Goal: Transaction & Acquisition: Purchase product/service

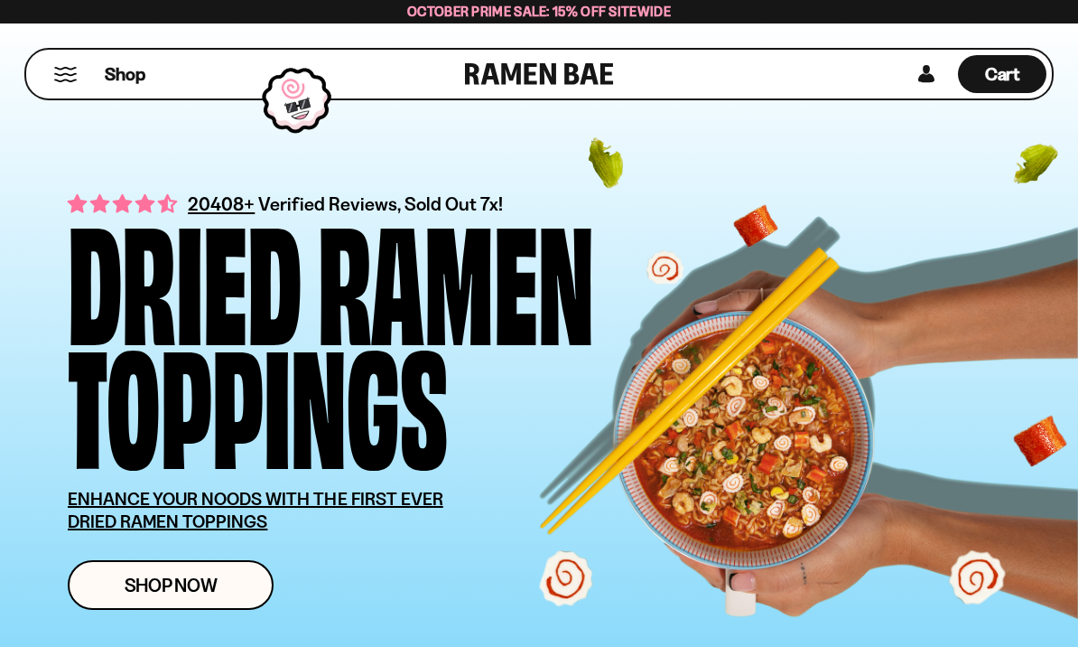
click at [235, 589] on link "Shop Now" at bounding box center [171, 585] width 206 height 50
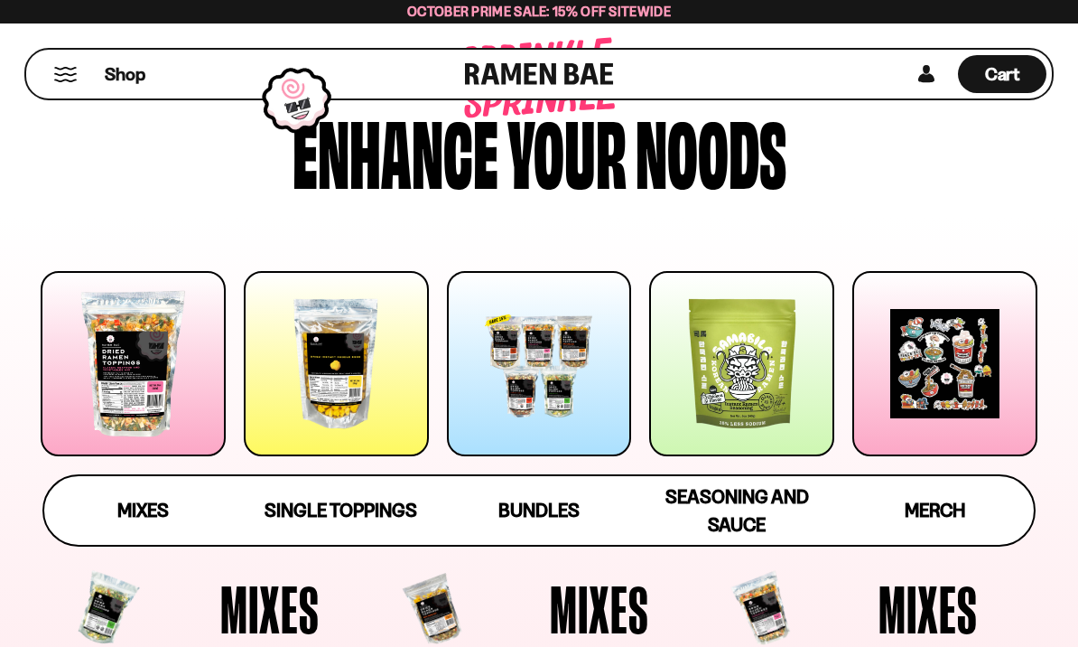
scroll to position [107, 0]
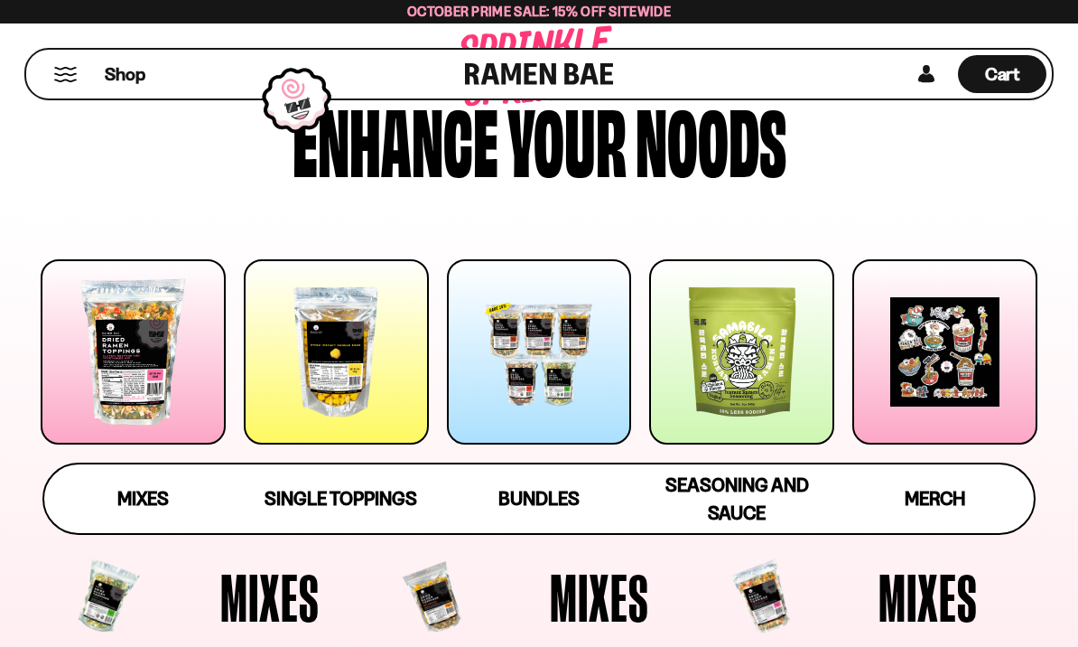
click at [339, 495] on span "Single Toppings" at bounding box center [341, 498] width 153 height 23
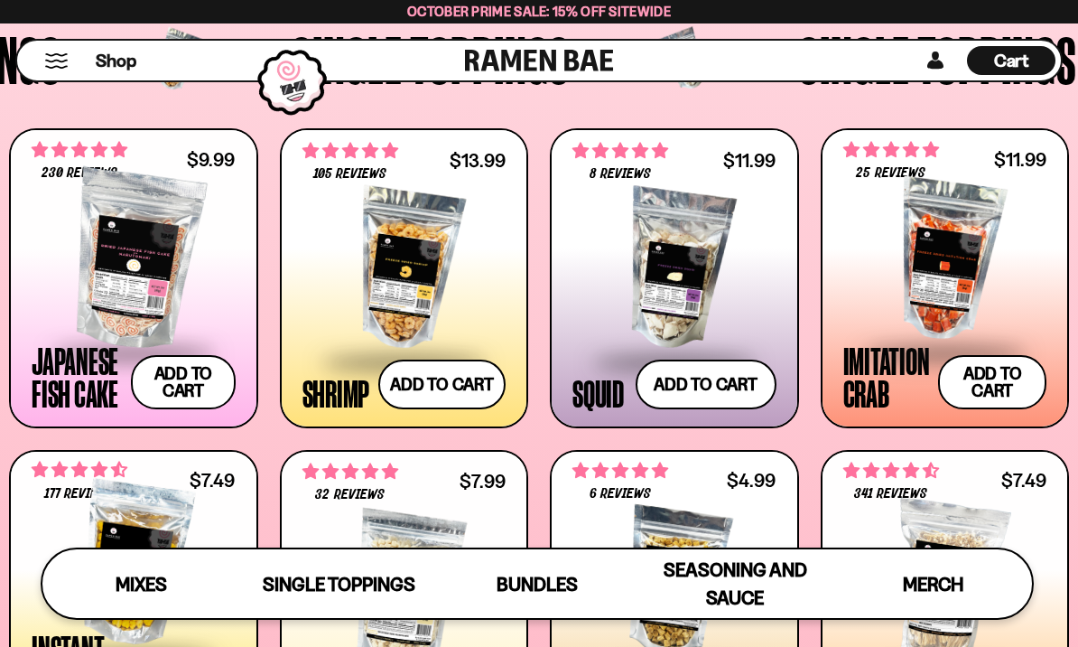
scroll to position [1390, 0]
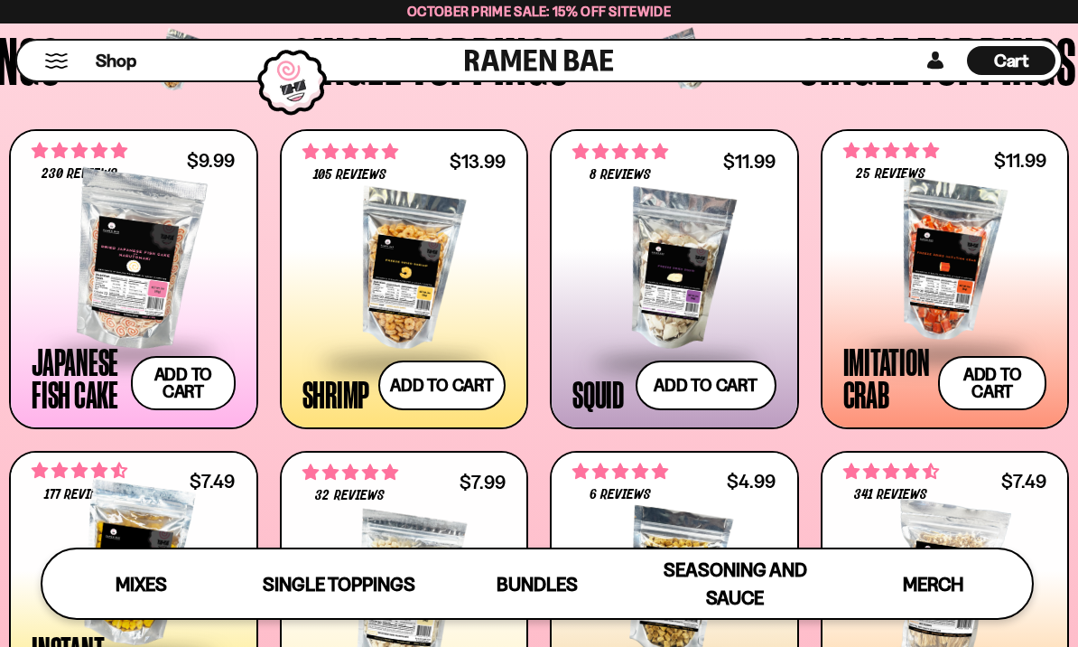
click at [188, 407] on button "Add to cart Add ― Regular price $9.99 Regular price Sale price $9.99 Unit price…" at bounding box center [183, 383] width 104 height 54
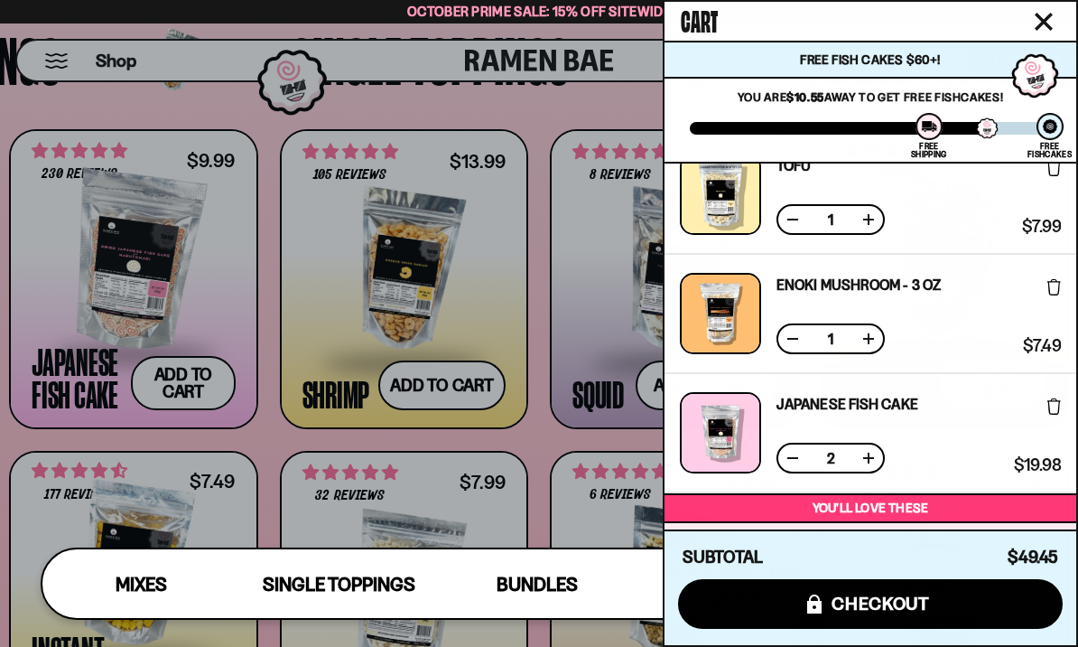
scroll to position [154, 0]
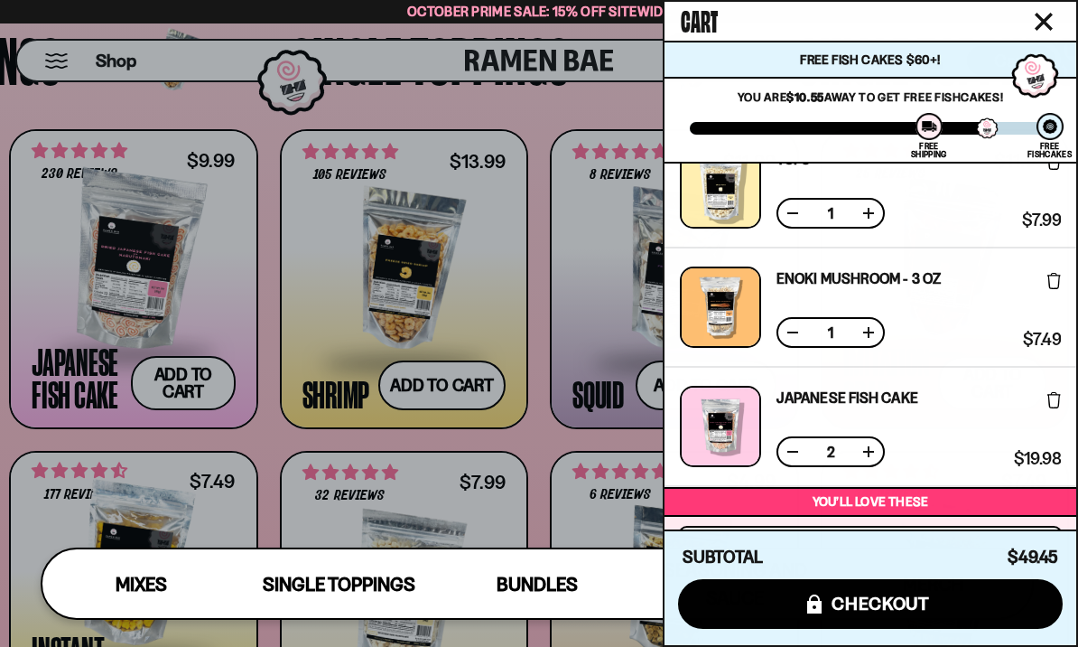
click at [791, 452] on button at bounding box center [793, 452] width 18 height 18
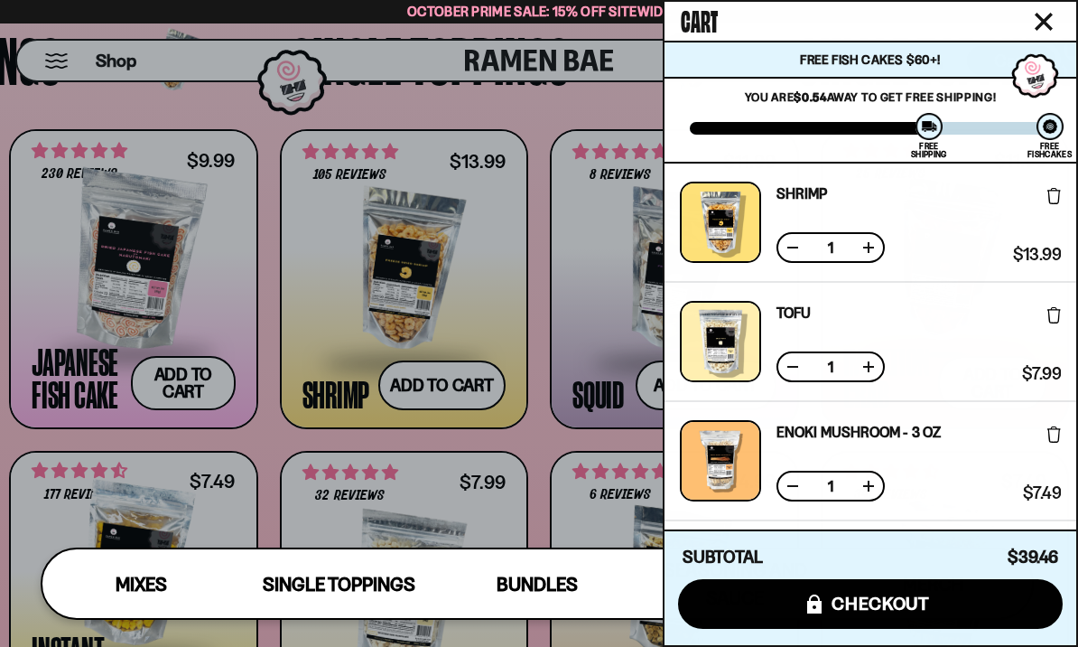
scroll to position [0, 0]
click at [555, 116] on div at bounding box center [539, 323] width 1078 height 647
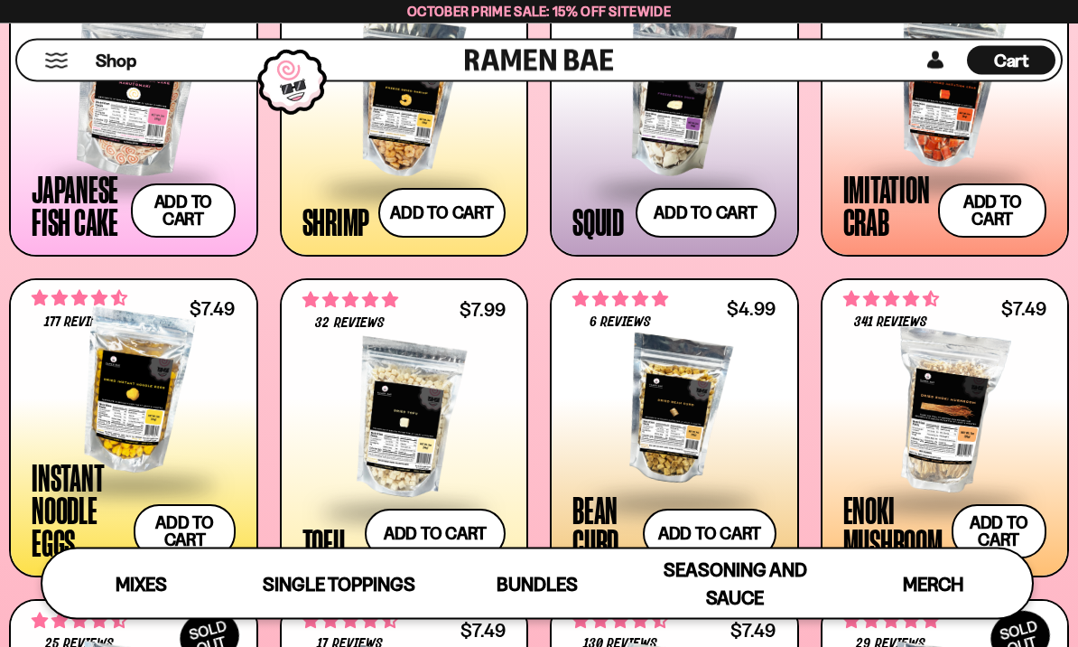
scroll to position [1562, 0]
click at [208, 539] on button "Add to cart Add ― Regular price $7.49 Regular price Sale price $7.49 Unit price…" at bounding box center [184, 531] width 101 height 54
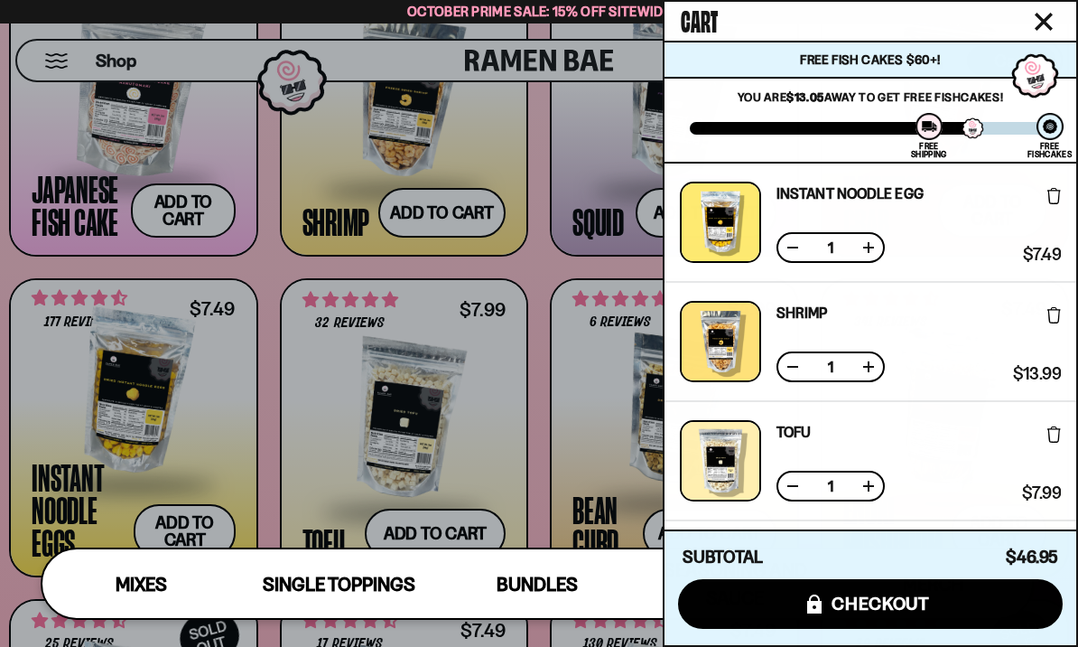
click at [322, 460] on div at bounding box center [539, 323] width 1078 height 647
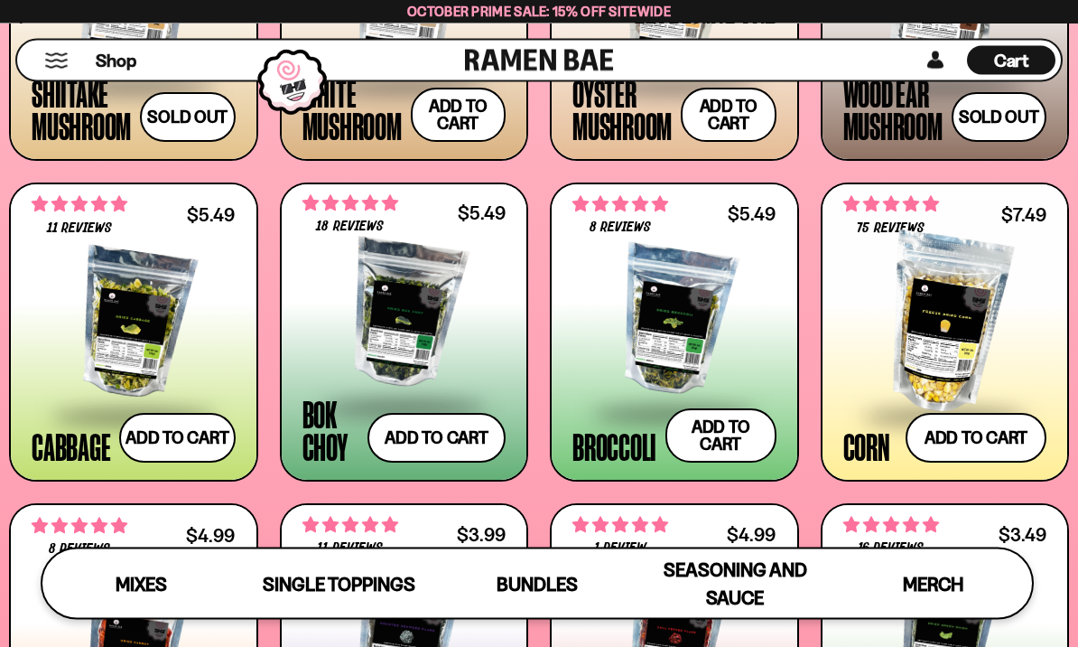
scroll to position [2300, 0]
click at [182, 449] on button "Add to cart Add ― Regular price $5.49 Regular price Sale price $5.49 Unit price…" at bounding box center [177, 438] width 116 height 50
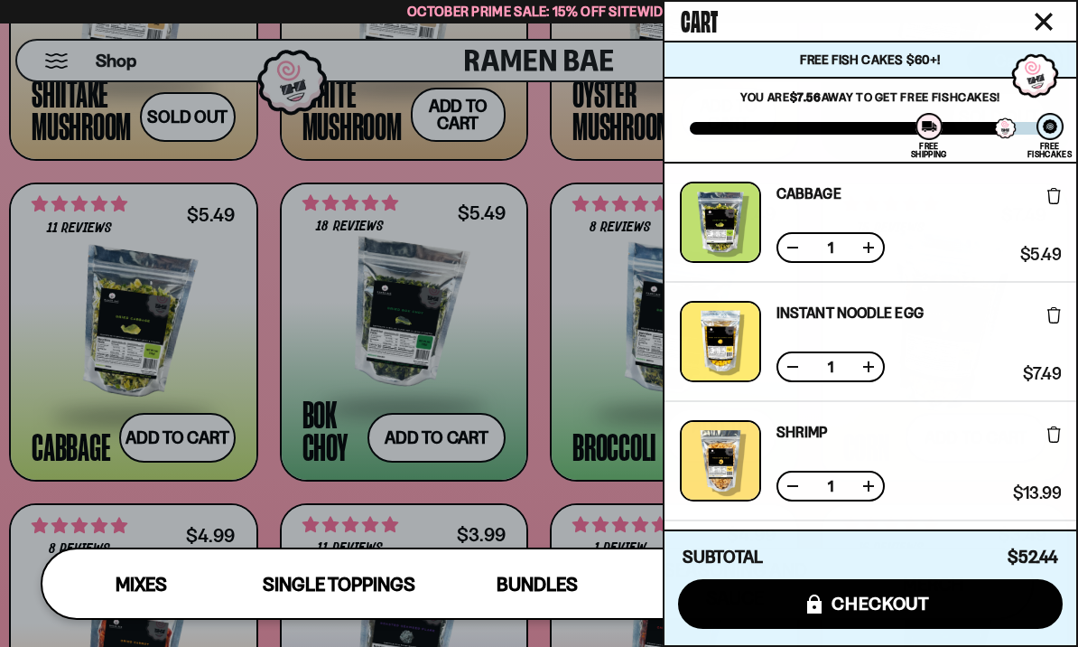
click at [266, 497] on div at bounding box center [539, 323] width 1078 height 647
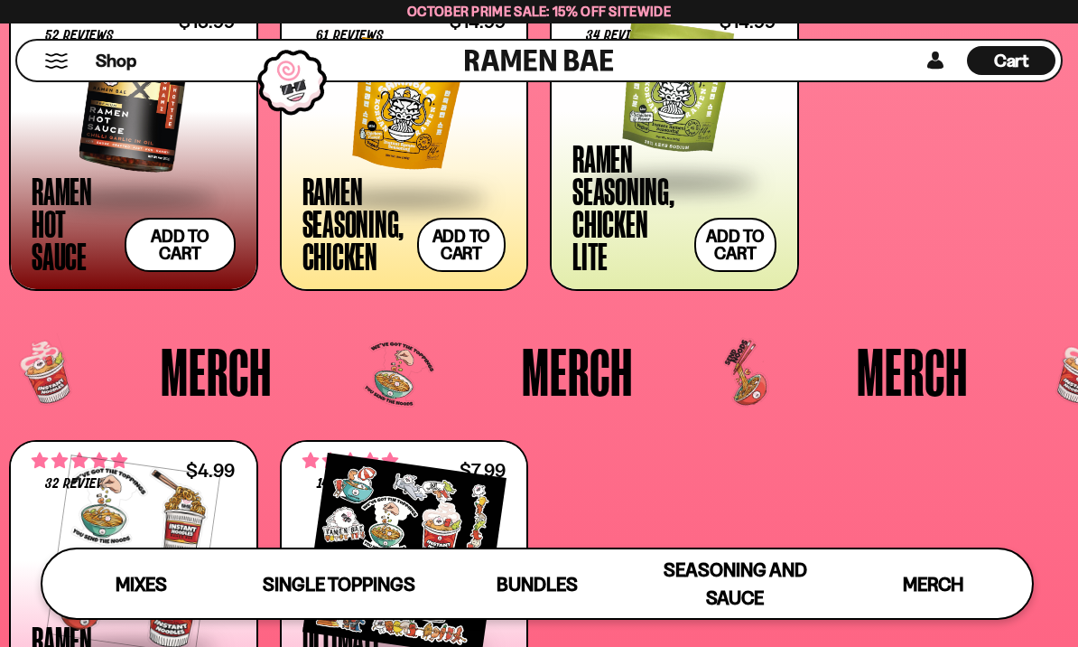
scroll to position [3719, 0]
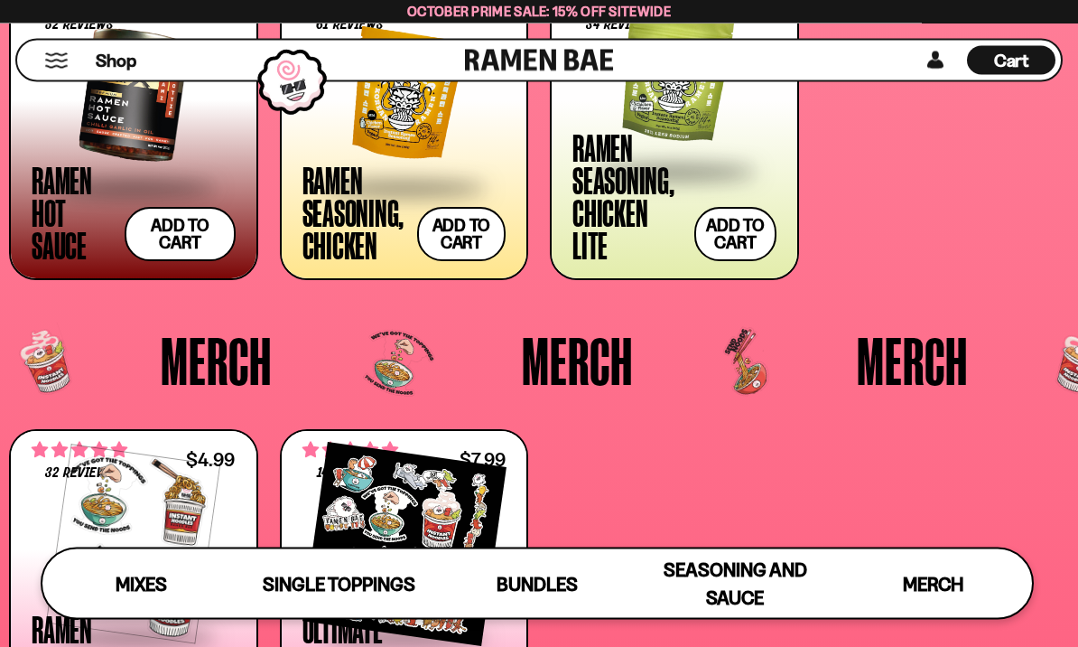
click at [668, 232] on div "Ramen Seasoning, Chicken Lite" at bounding box center [629, 197] width 113 height 130
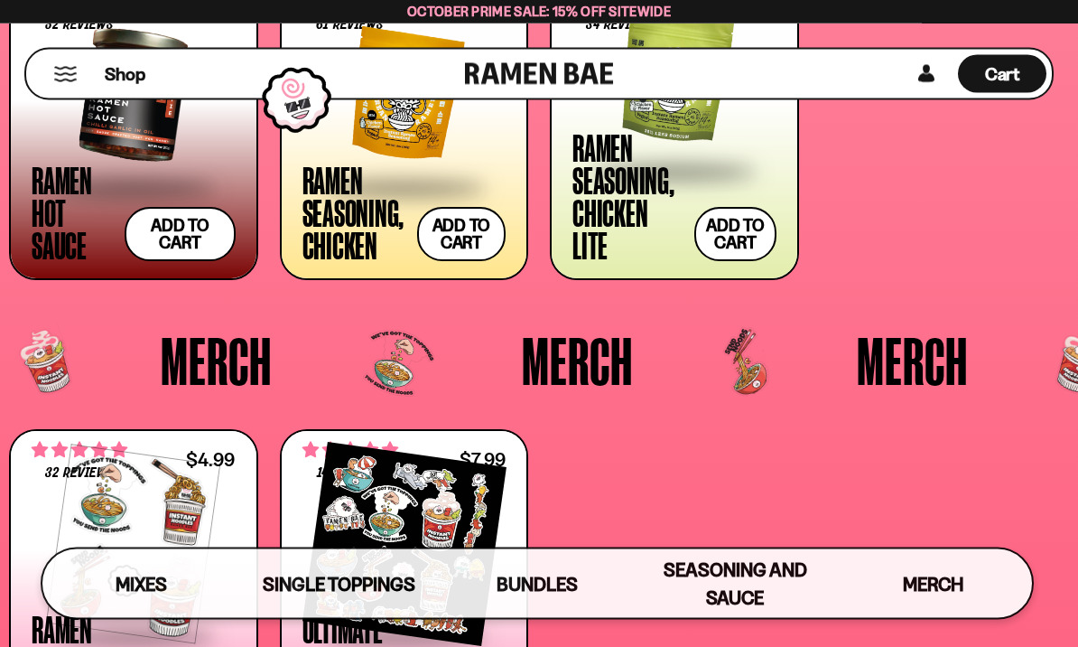
scroll to position [3782, 0]
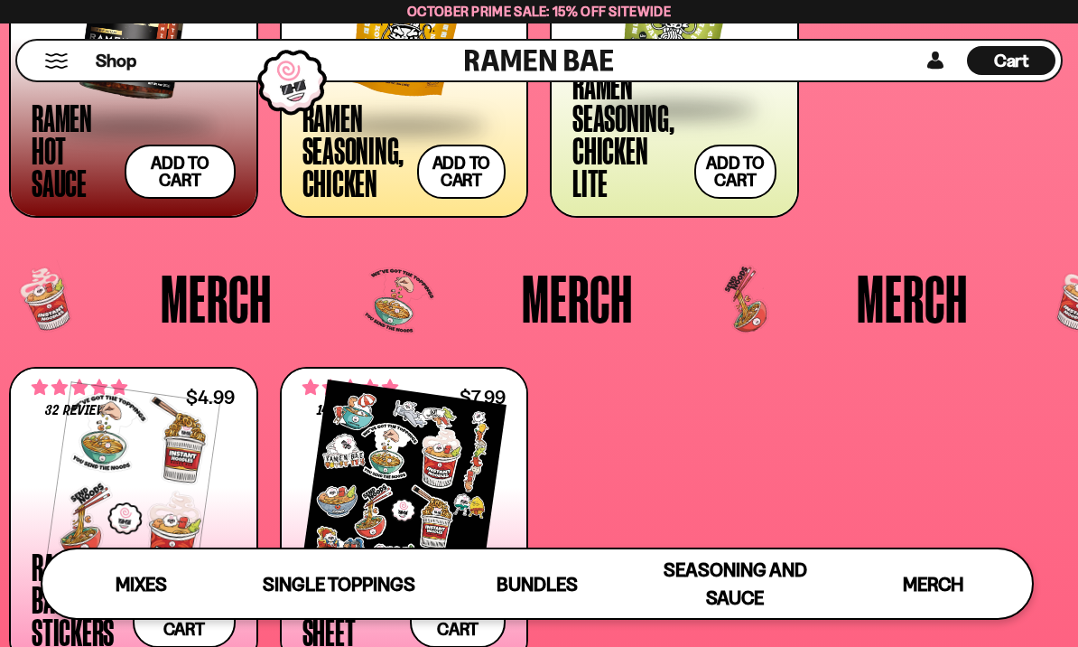
click at [355, 148] on span at bounding box center [405, 126] width 204 height 63
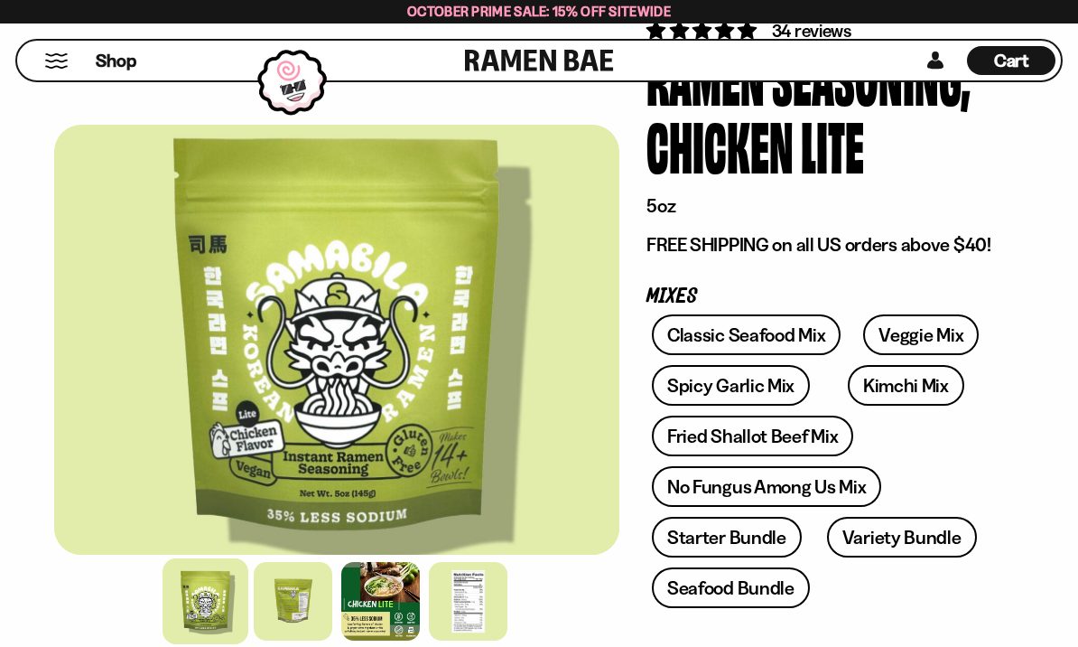
scroll to position [174, 0]
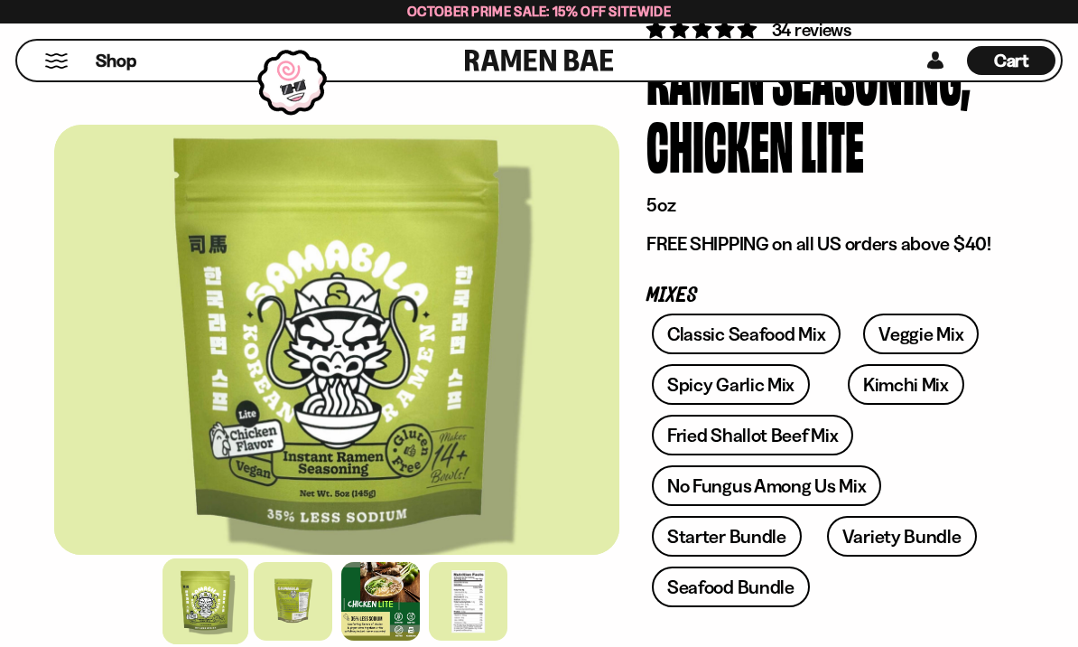
click at [470, 640] on div at bounding box center [468, 601] width 79 height 79
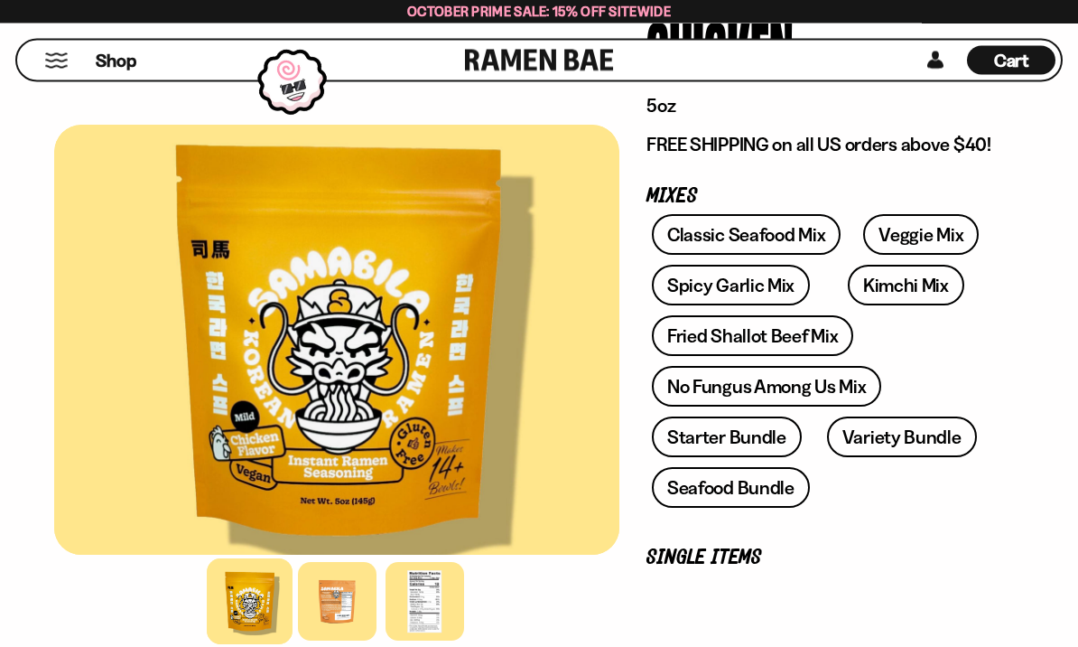
scroll to position [283, 0]
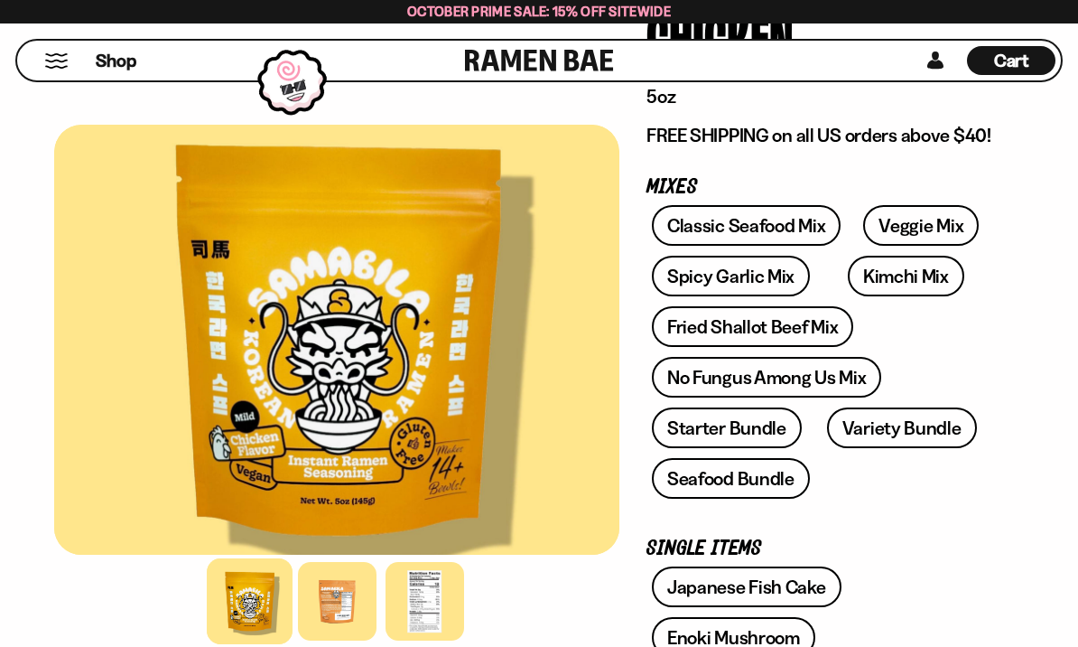
click at [433, 640] on div at bounding box center [425, 601] width 79 height 79
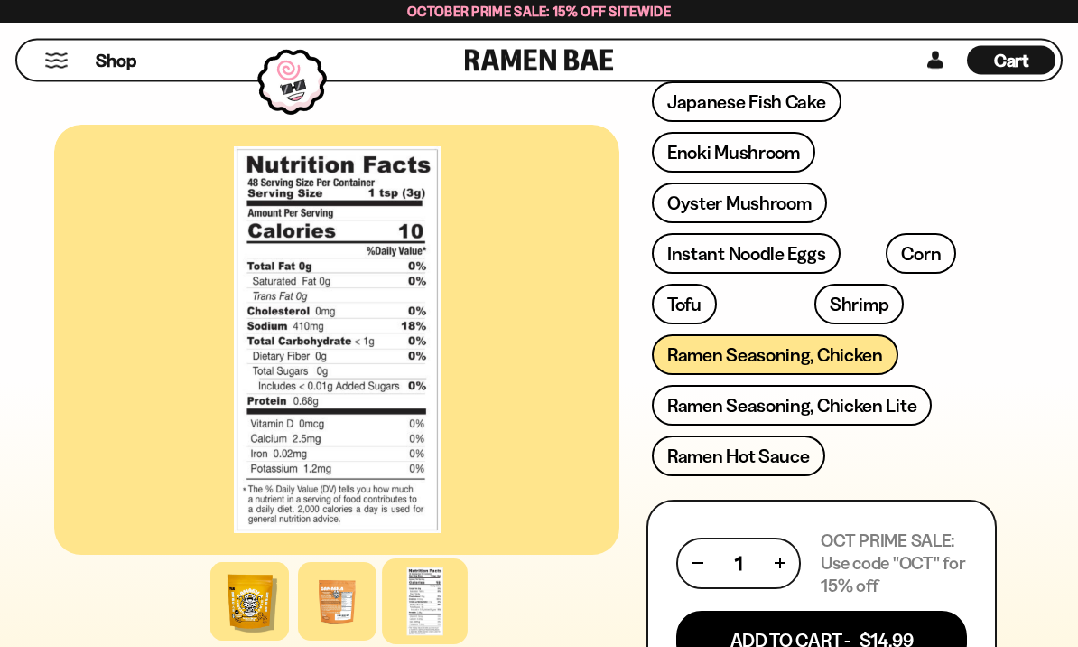
click at [935, 640] on button "Add To Cart - $14.99" at bounding box center [821, 640] width 291 height 59
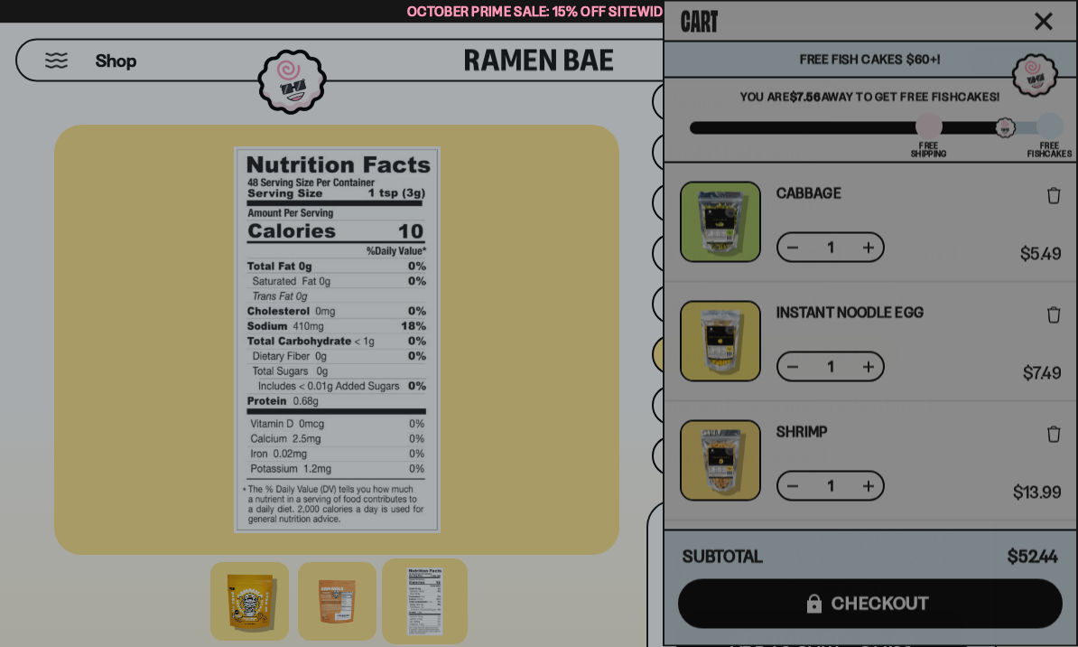
scroll to position [768, 0]
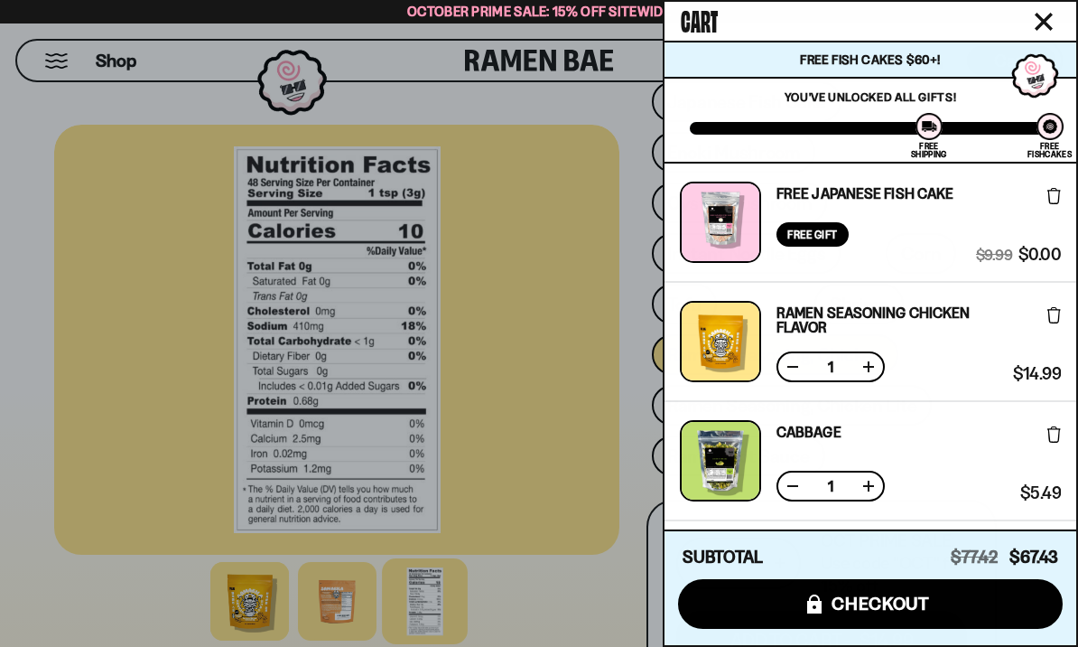
click at [609, 420] on div at bounding box center [539, 323] width 1078 height 647
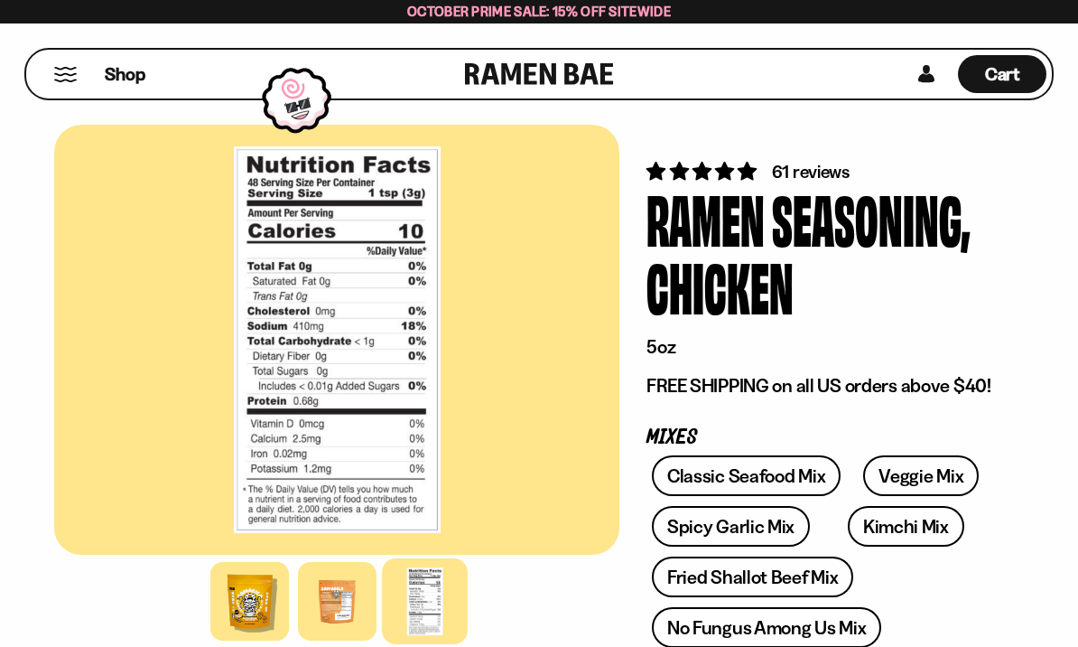
scroll to position [0, 0]
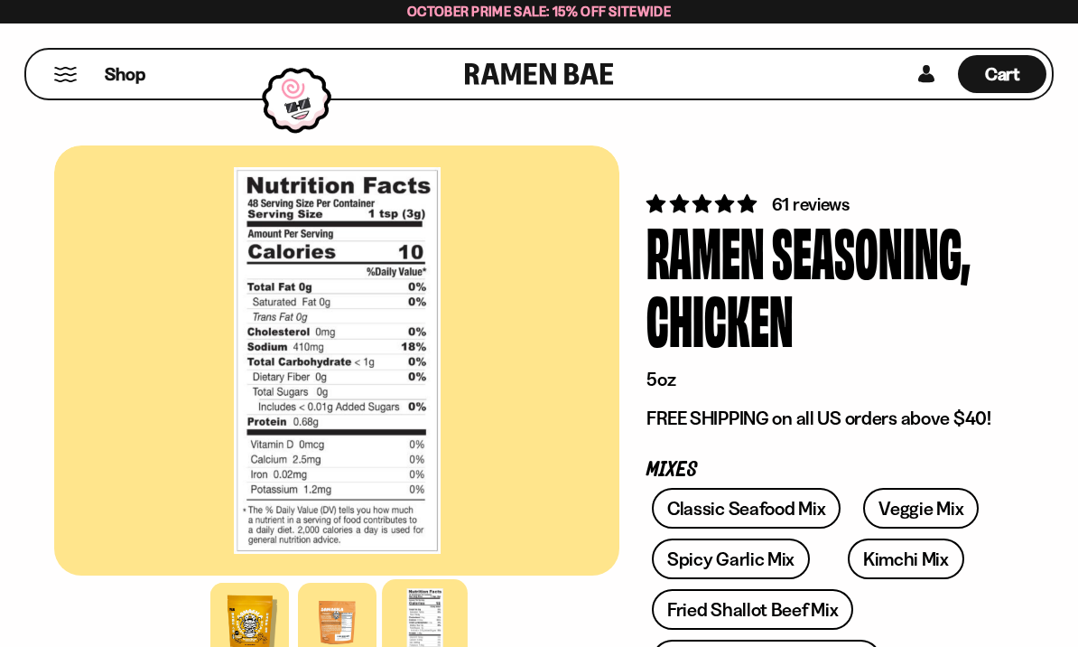
click at [1019, 69] on span "Cart" at bounding box center [1002, 74] width 35 height 22
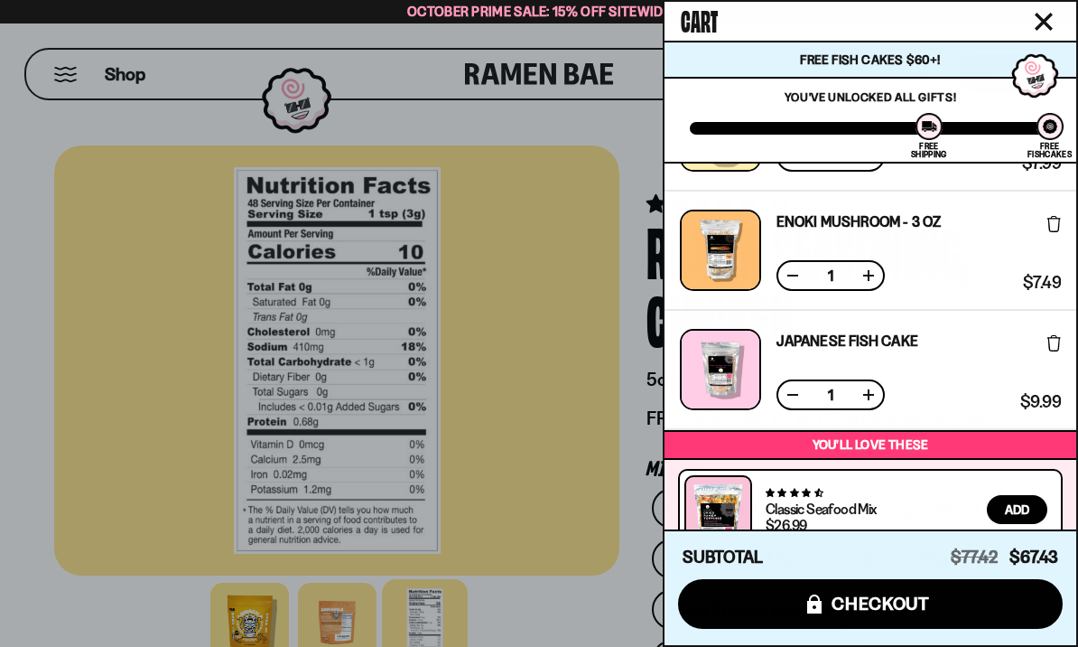
scroll to position [683, 0]
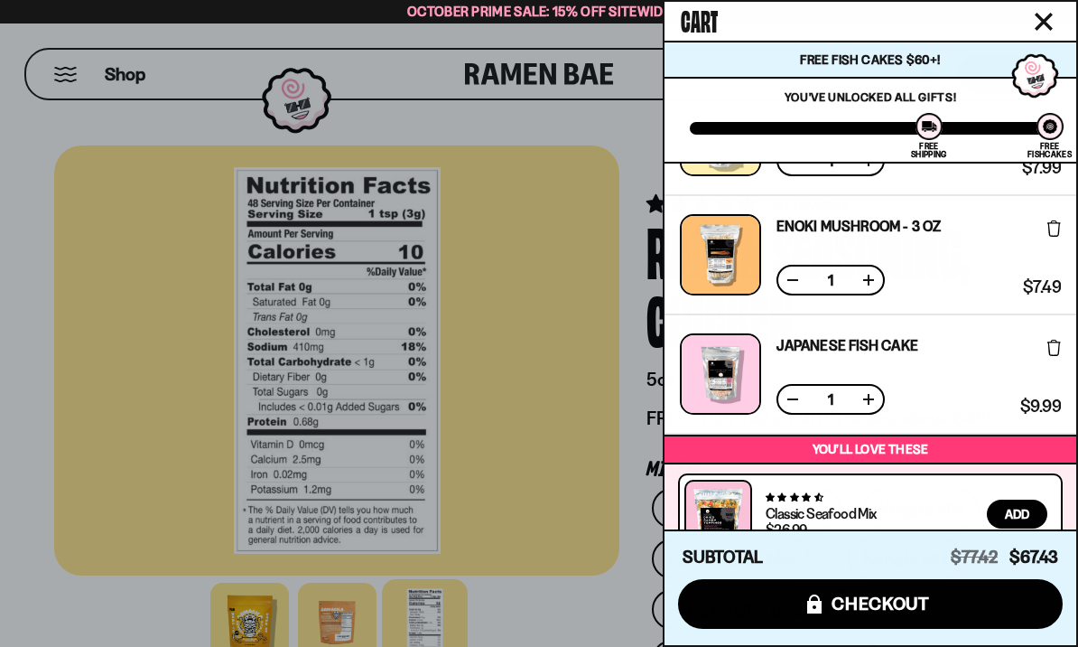
click at [611, 458] on div at bounding box center [539, 323] width 1078 height 647
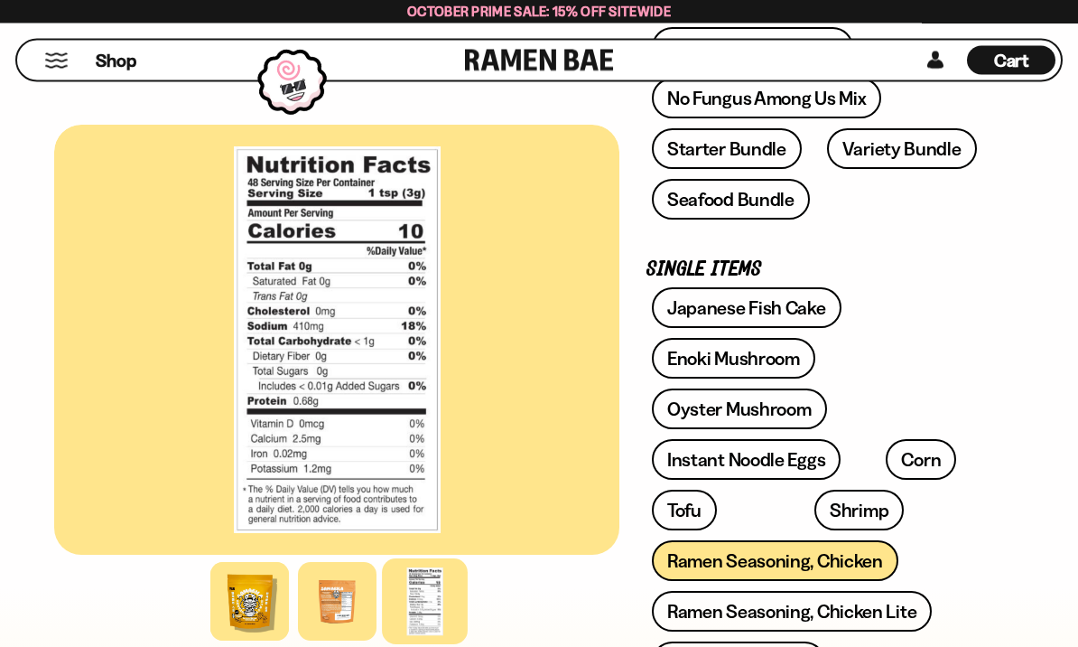
scroll to position [564, 0]
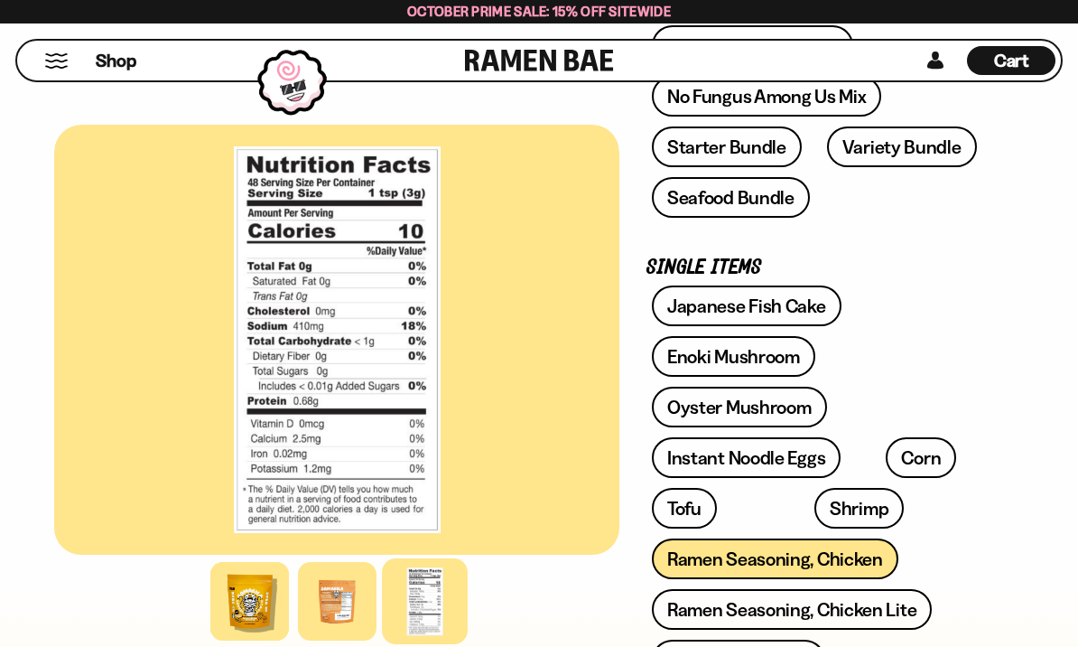
click at [807, 302] on link "Japanese Fish Cake" at bounding box center [747, 305] width 190 height 41
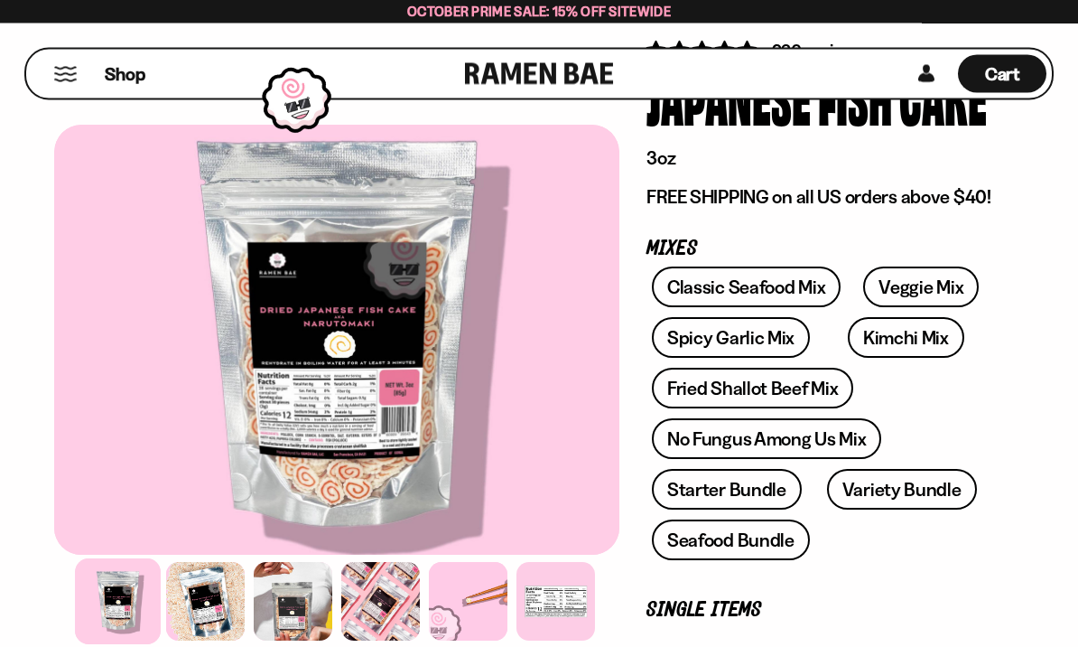
scroll to position [157, 0]
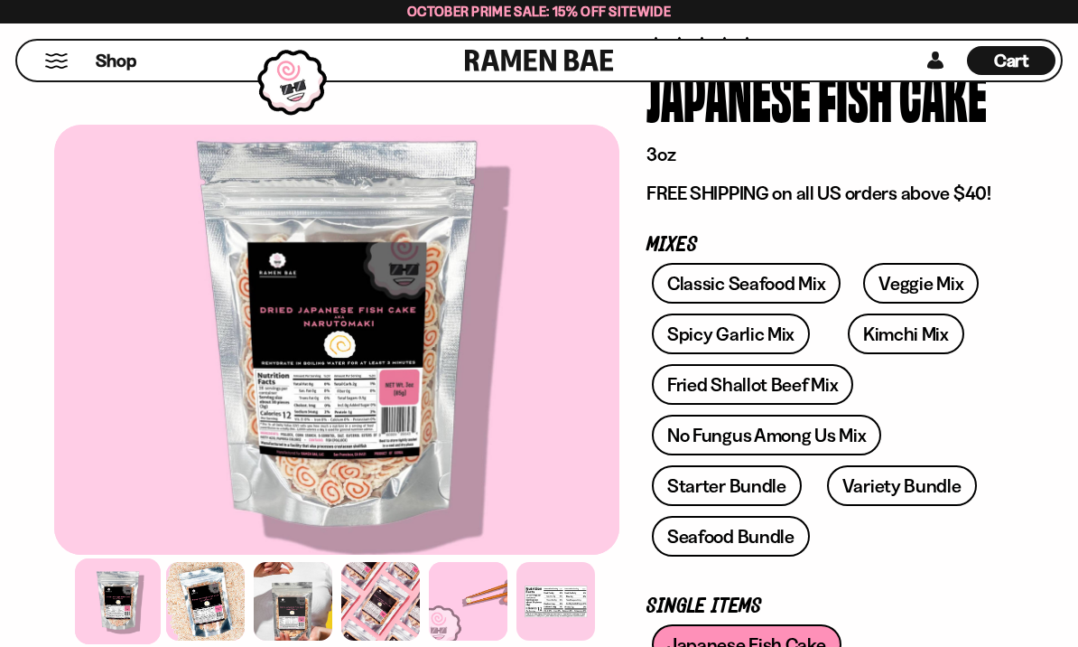
click at [545, 640] on div at bounding box center [556, 601] width 79 height 79
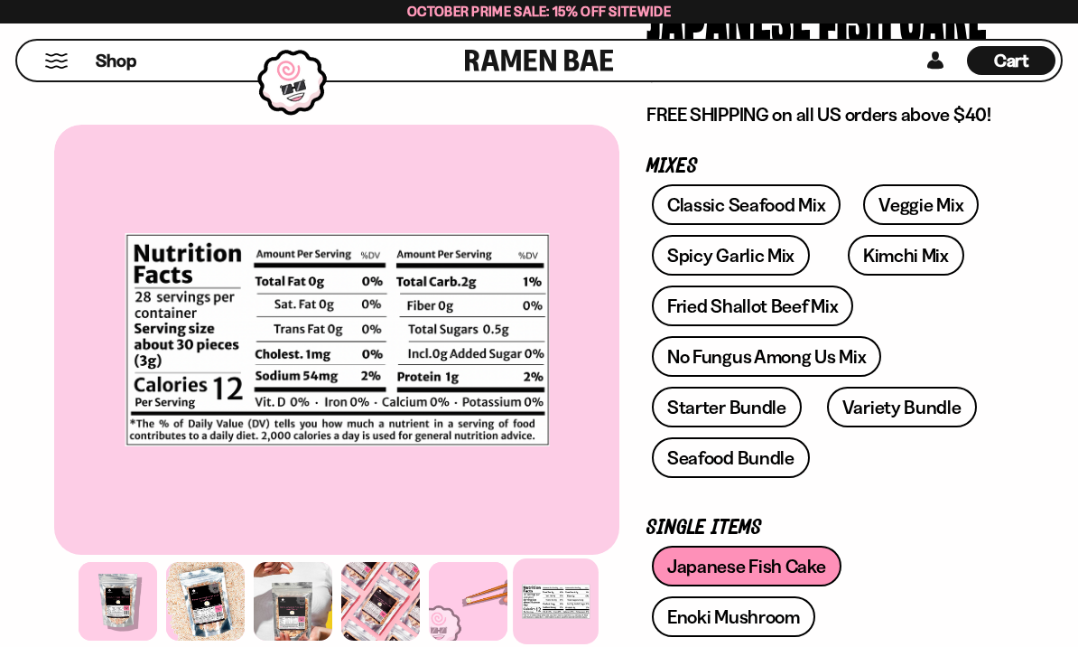
scroll to position [243, 0]
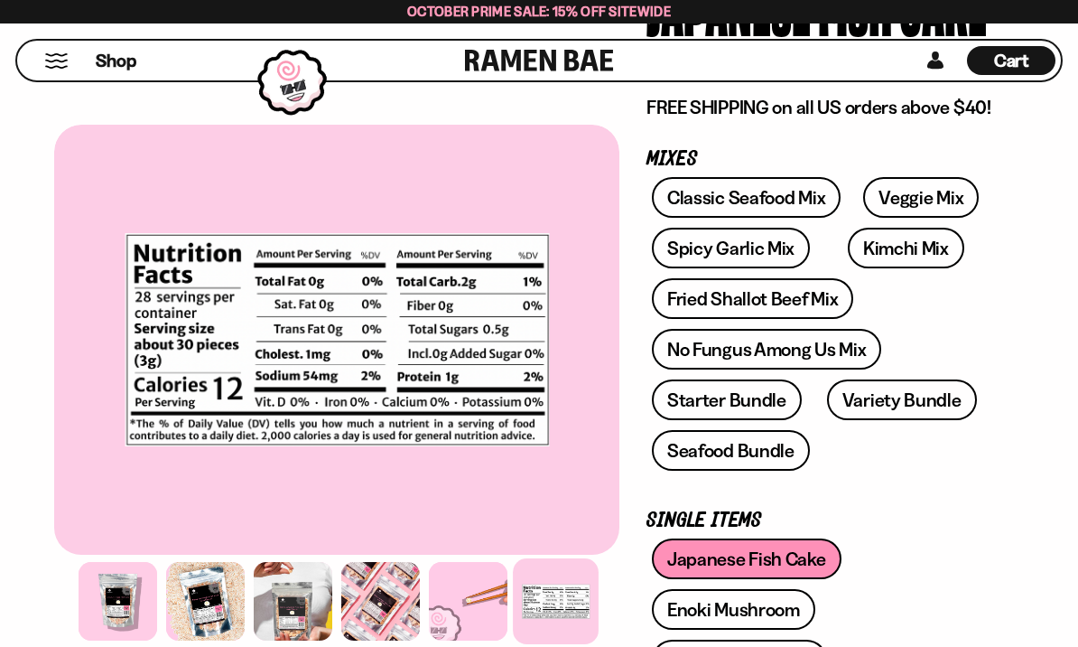
click at [796, 619] on link "Enoki Mushroom" at bounding box center [733, 609] width 163 height 41
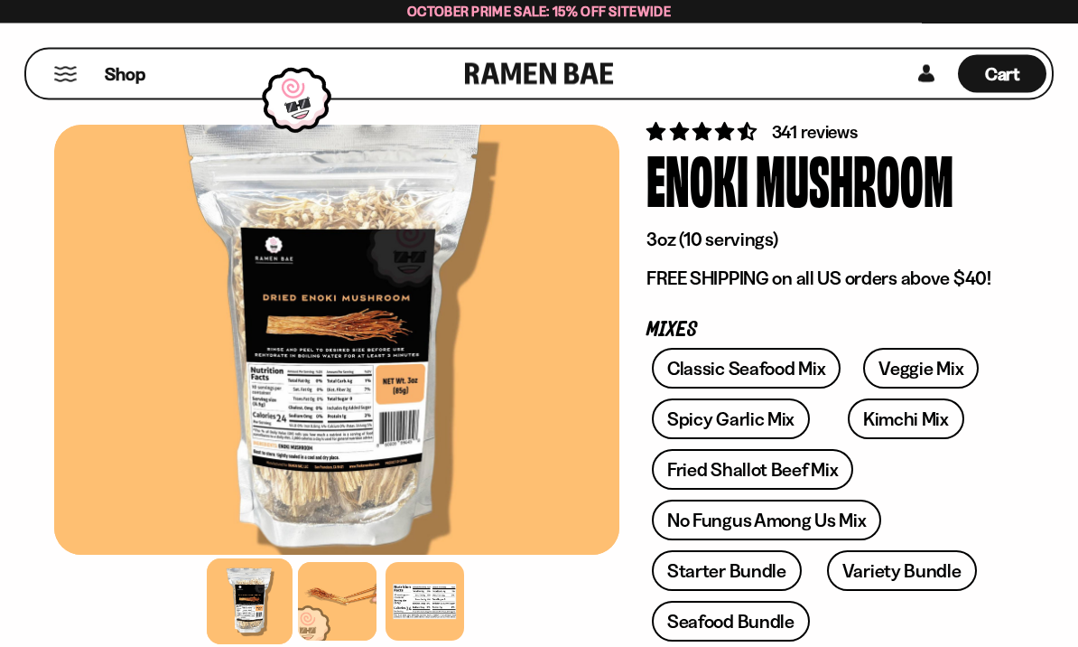
scroll to position [73, 0]
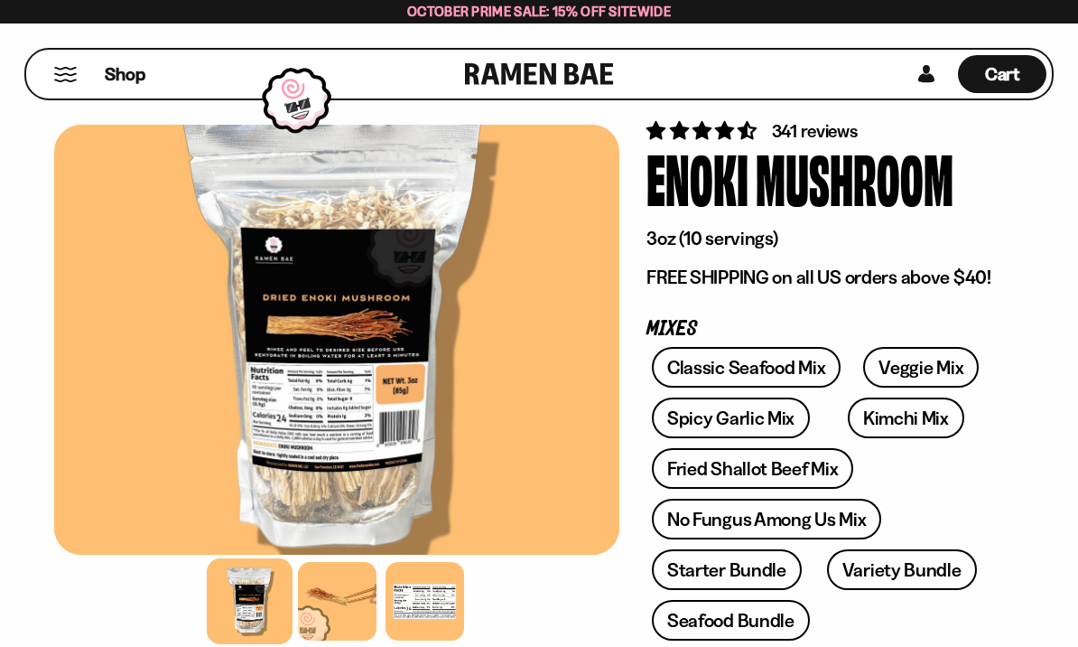
click at [424, 640] on div at bounding box center [425, 601] width 79 height 79
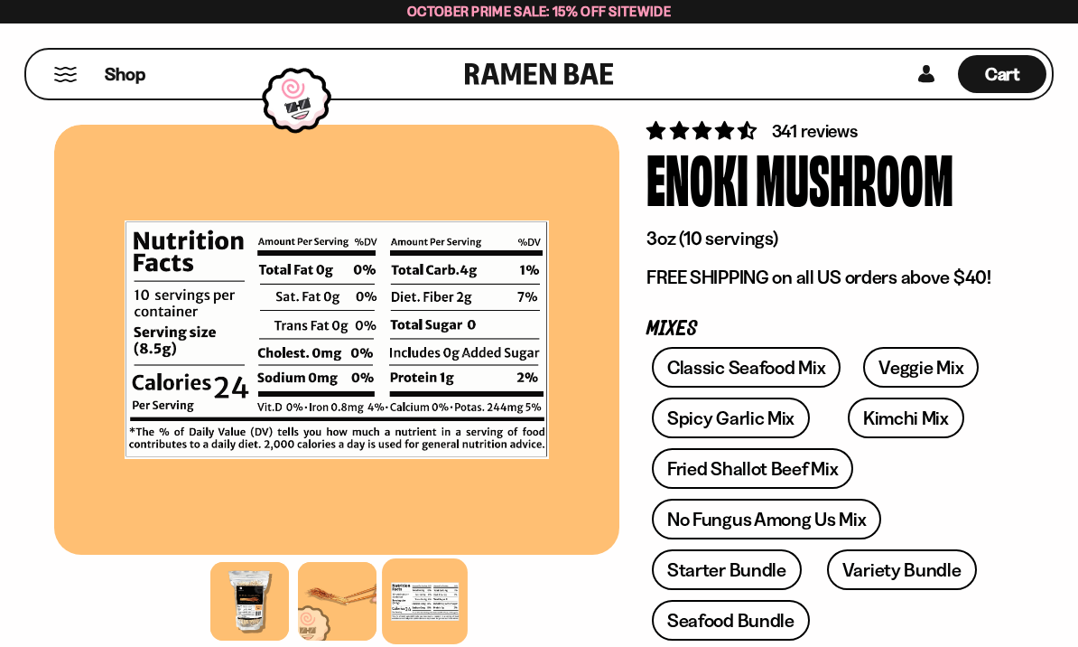
click at [344, 640] on div at bounding box center [337, 601] width 79 height 79
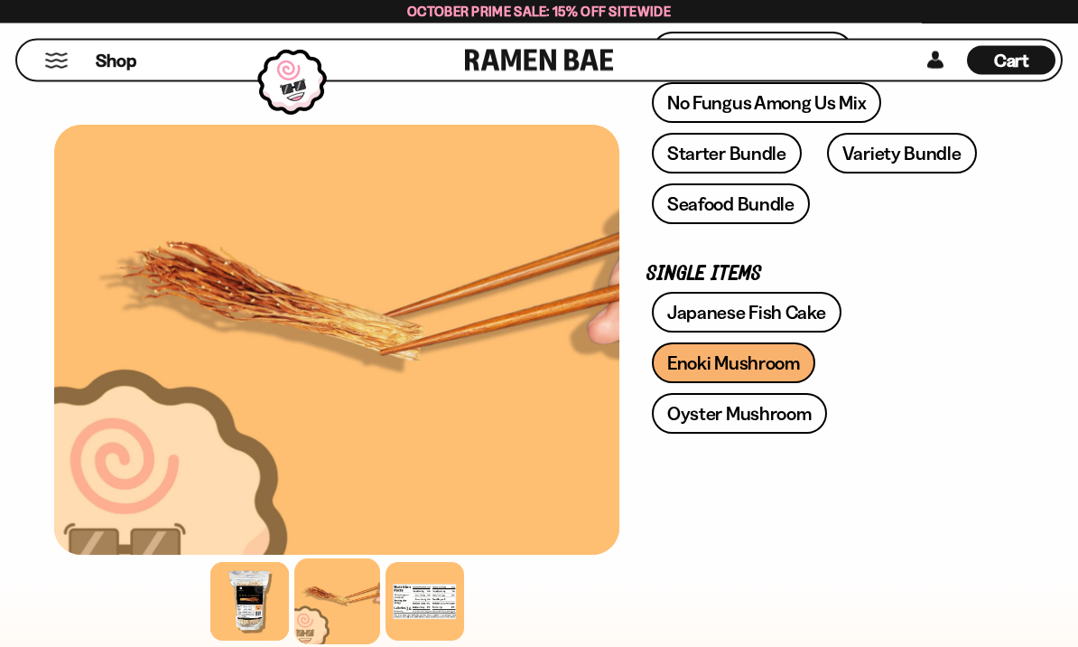
scroll to position [489, 0]
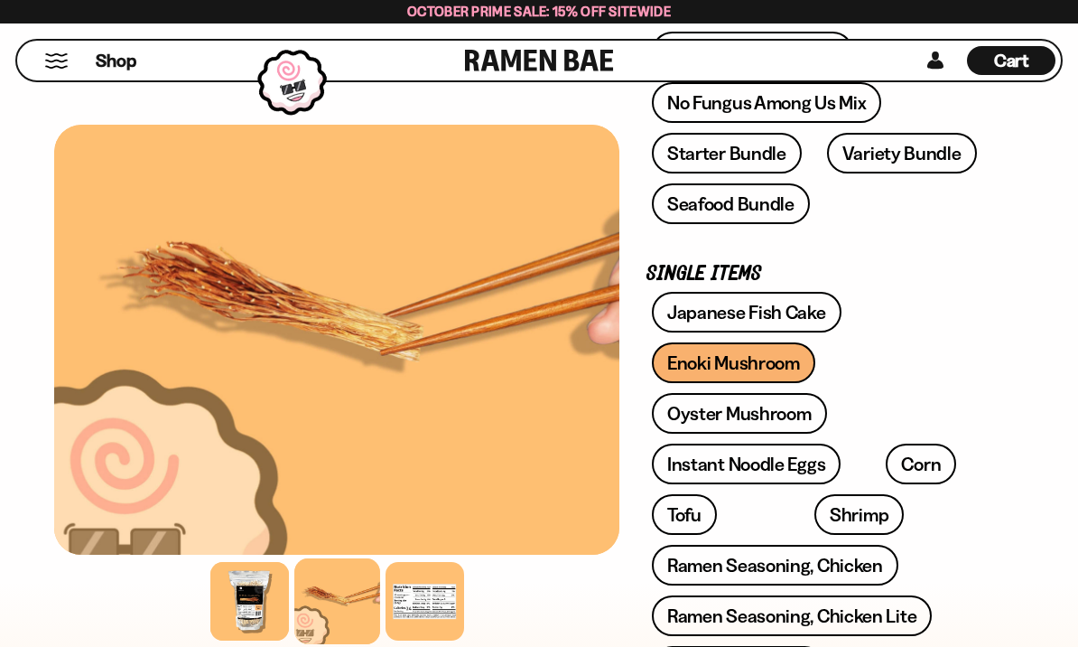
click at [784, 416] on link "Oyster Mushroom" at bounding box center [739, 413] width 175 height 41
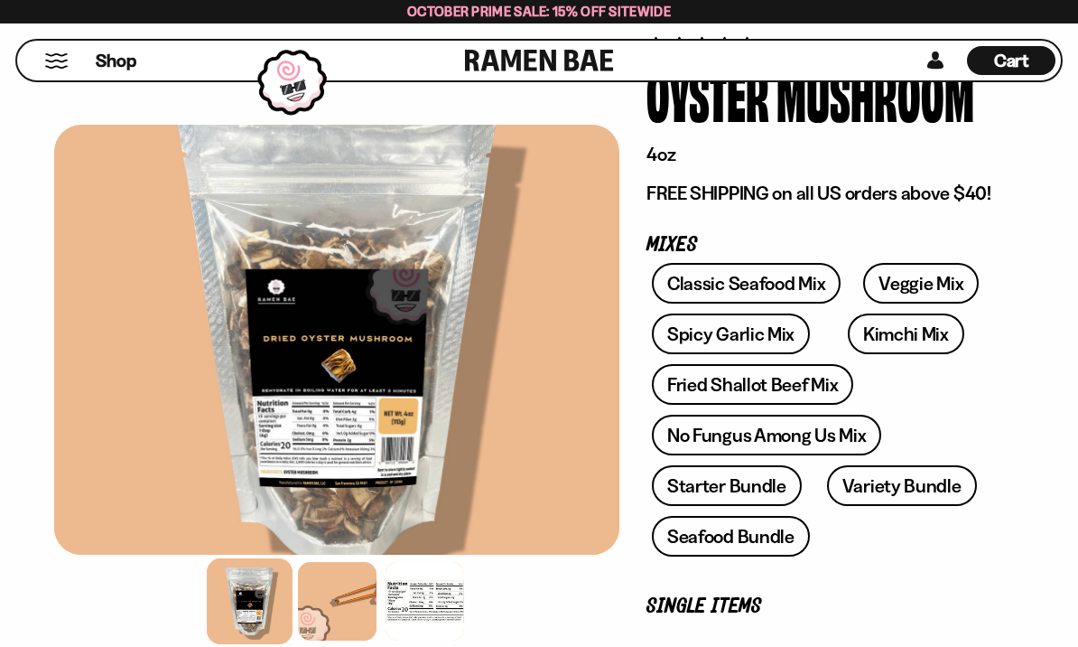
scroll to position [141, 0]
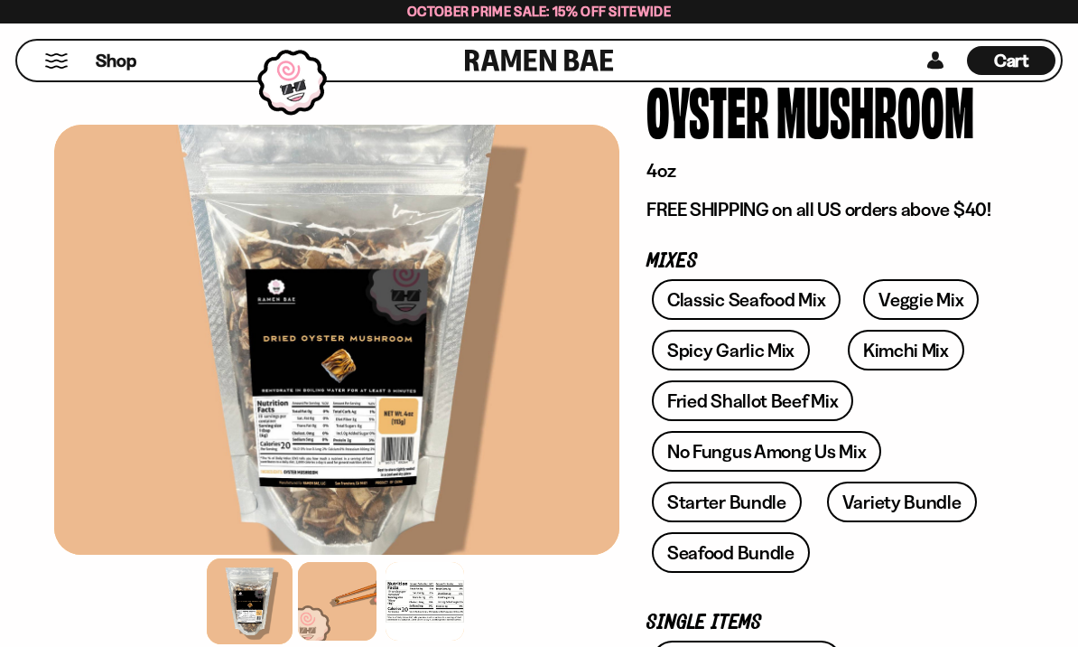
click at [328, 640] on div at bounding box center [337, 601] width 79 height 79
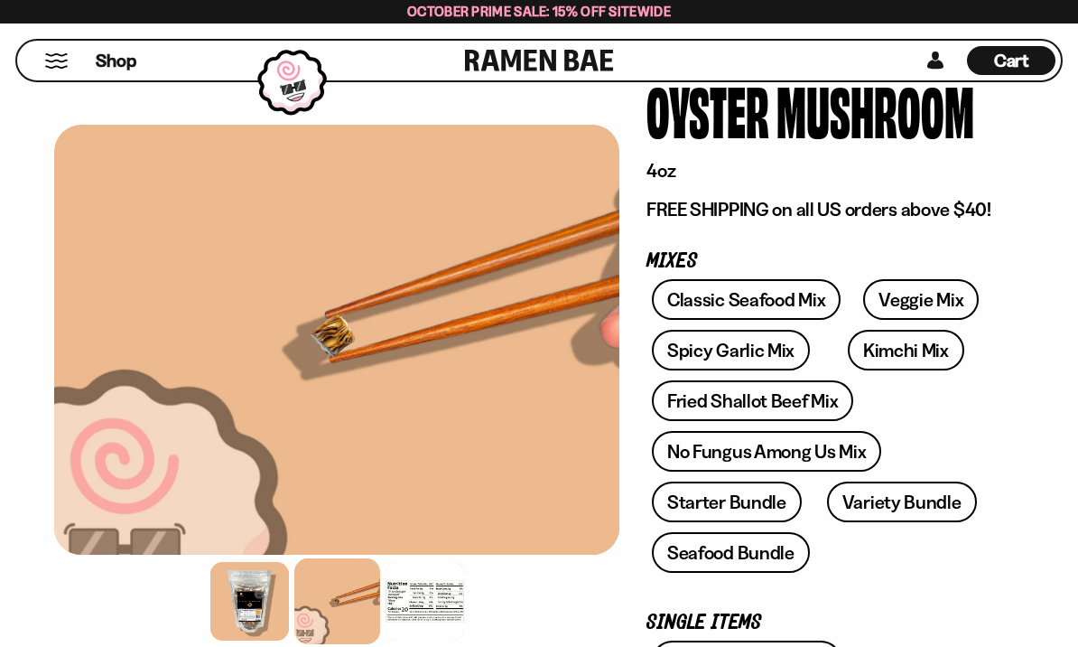
click at [421, 640] on div at bounding box center [425, 601] width 79 height 79
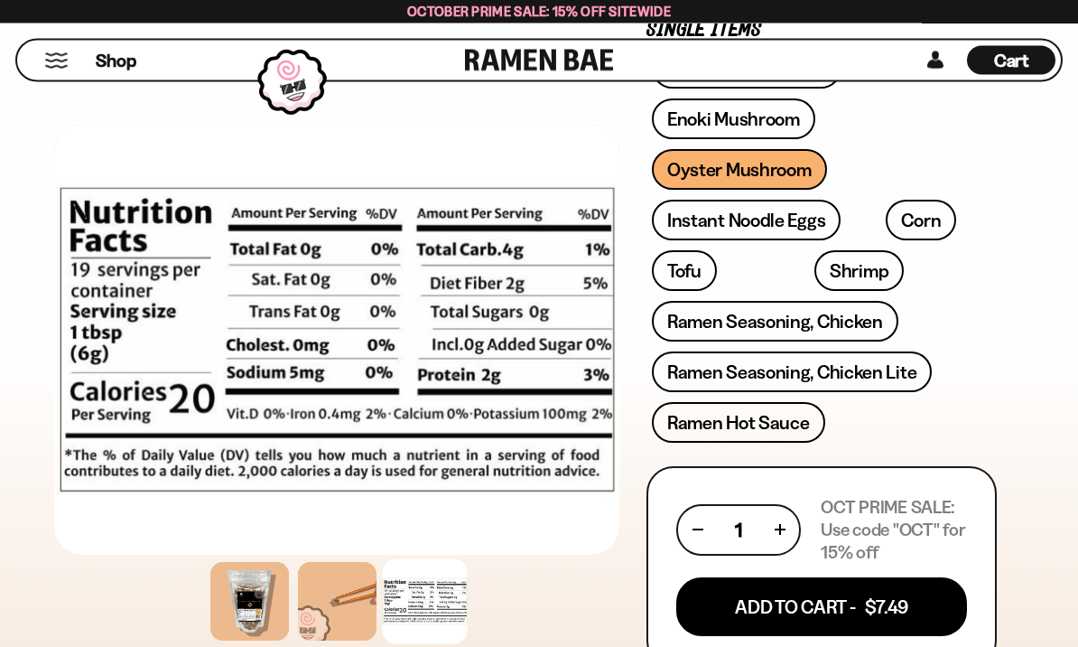
scroll to position [731, 0]
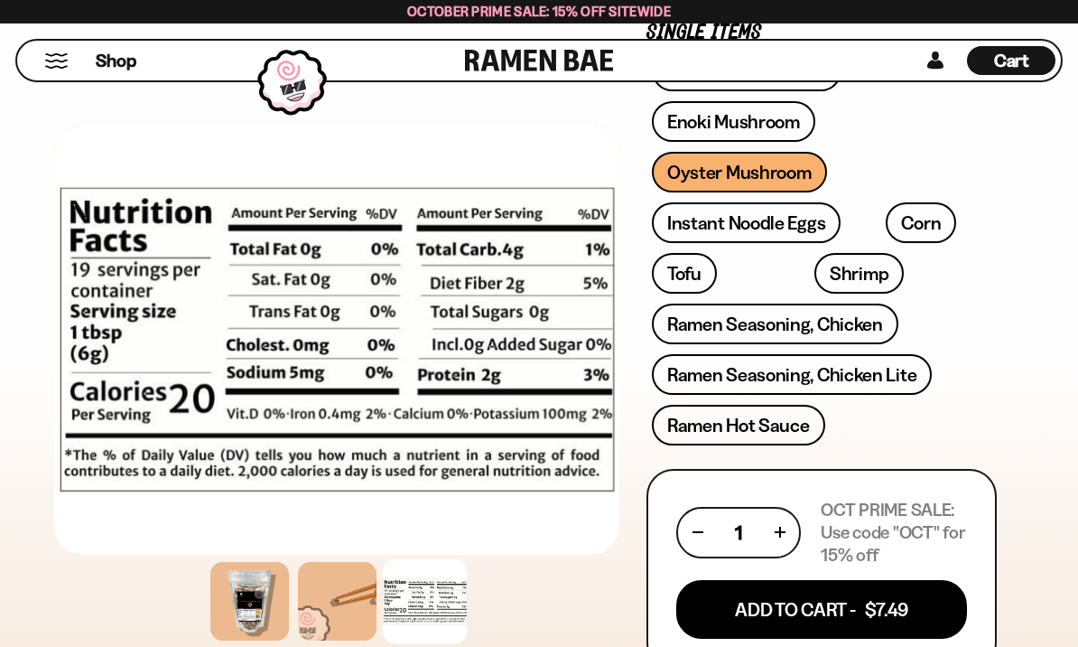
click at [921, 629] on button "Add To Cart - $7.49" at bounding box center [821, 609] width 291 height 59
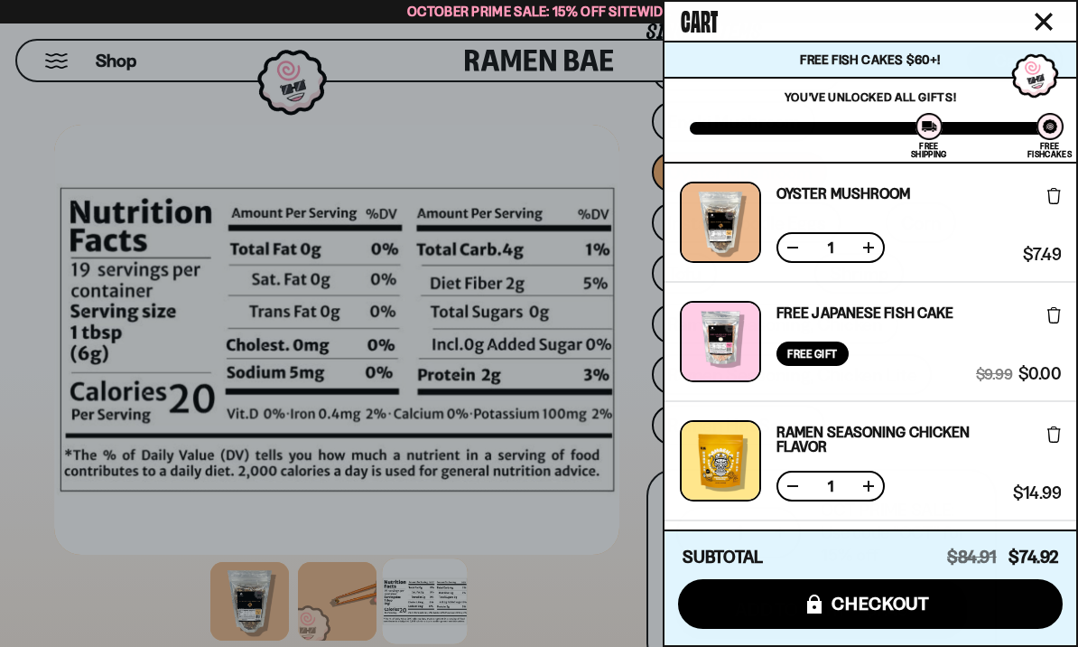
click at [522, 590] on div at bounding box center [539, 323] width 1078 height 647
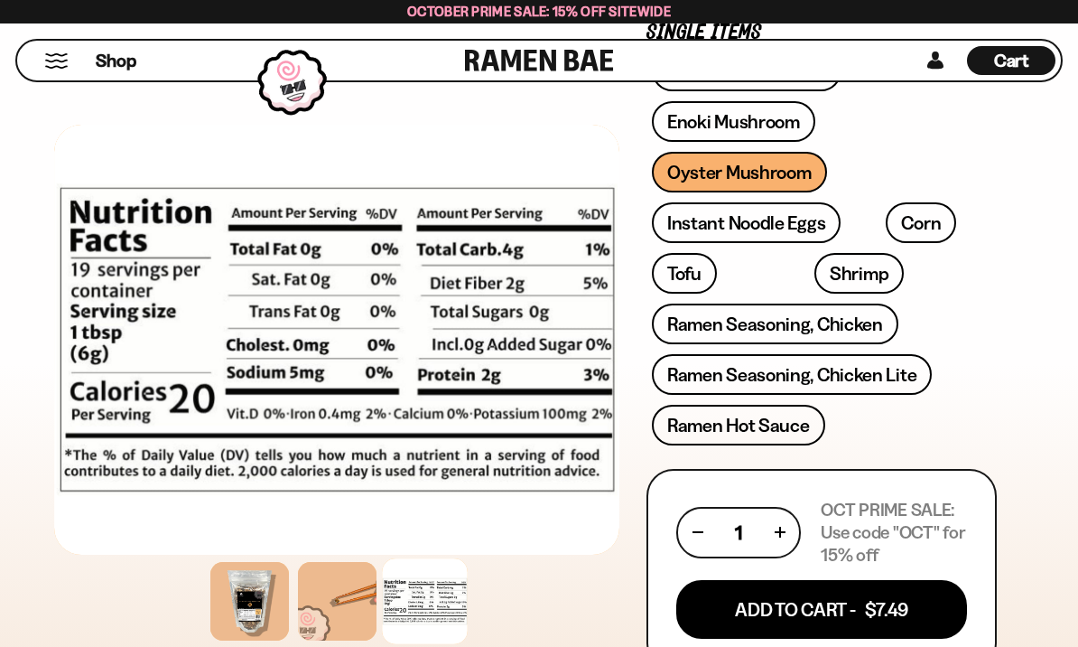
click at [805, 230] on link "Instant Noodle Eggs" at bounding box center [746, 222] width 189 height 41
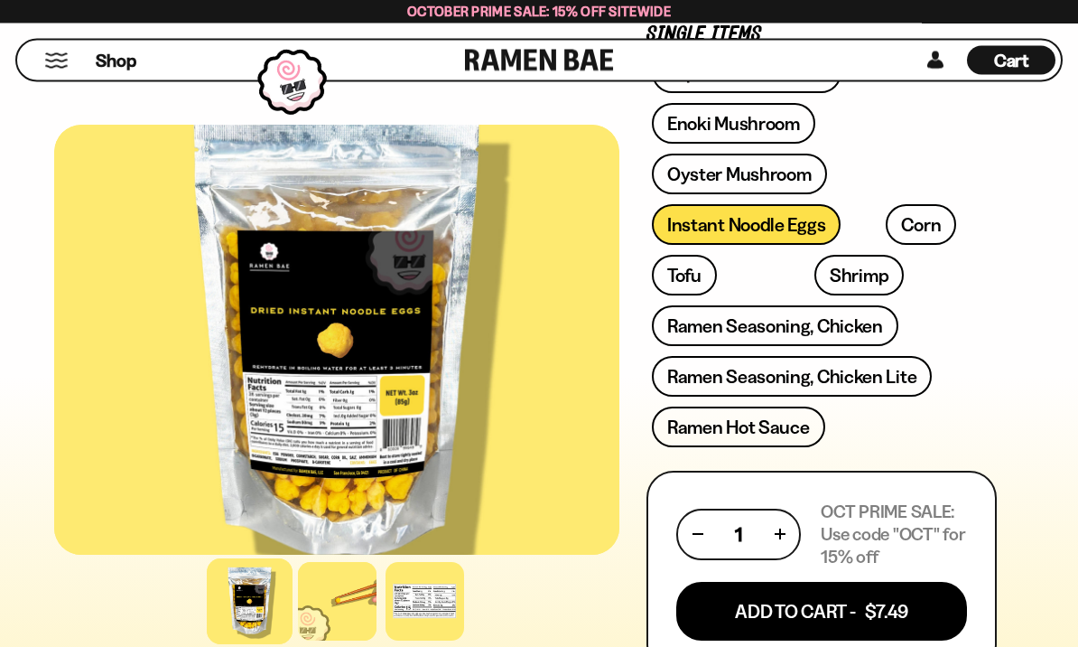
scroll to position [797, 0]
click at [687, 276] on link "Tofu" at bounding box center [684, 275] width 65 height 41
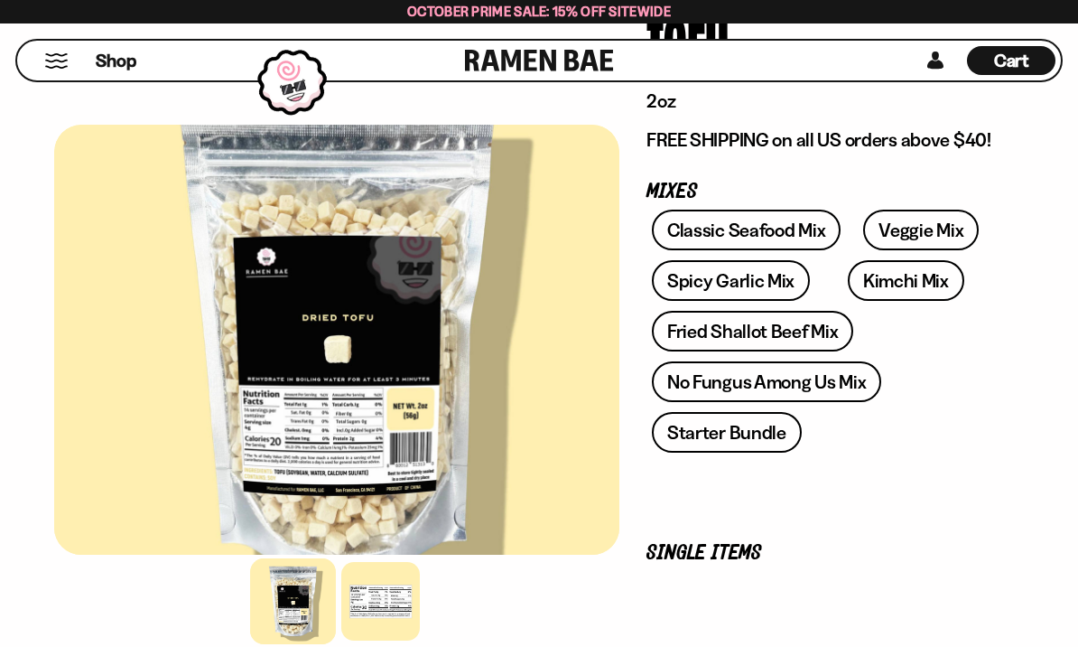
scroll to position [207, 0]
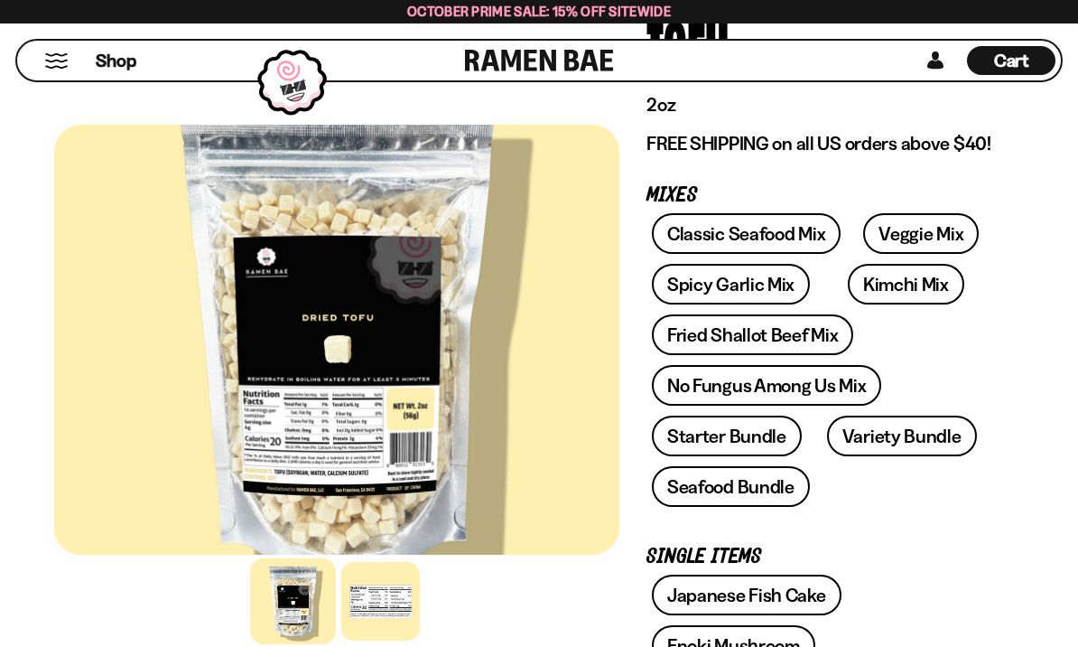
click at [368, 640] on div at bounding box center [380, 601] width 79 height 79
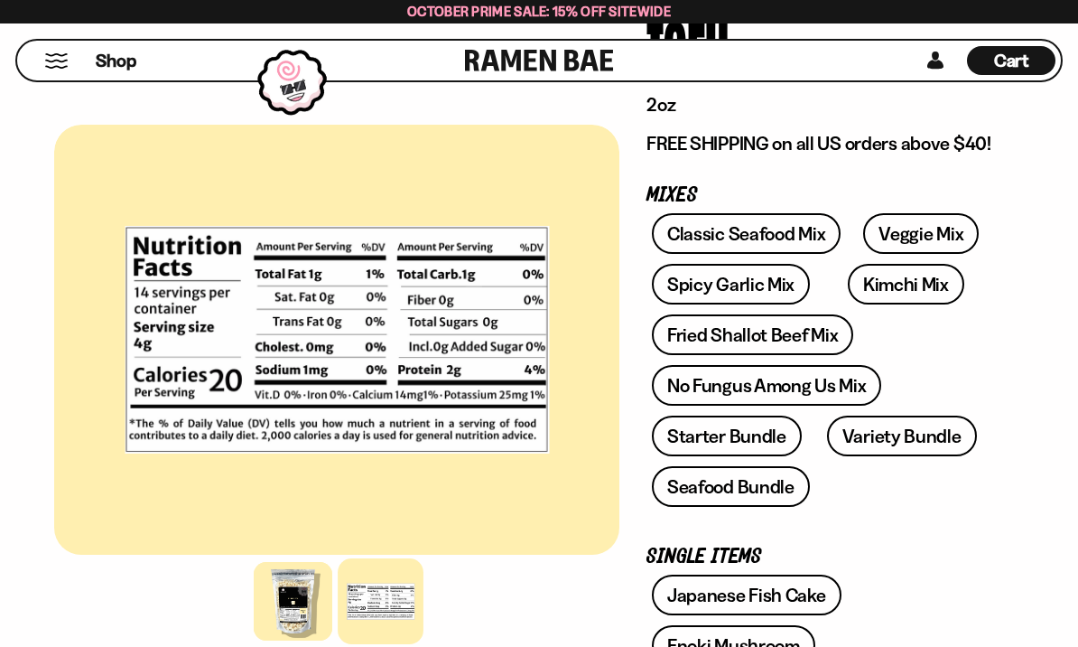
click at [259, 640] on div at bounding box center [293, 601] width 79 height 79
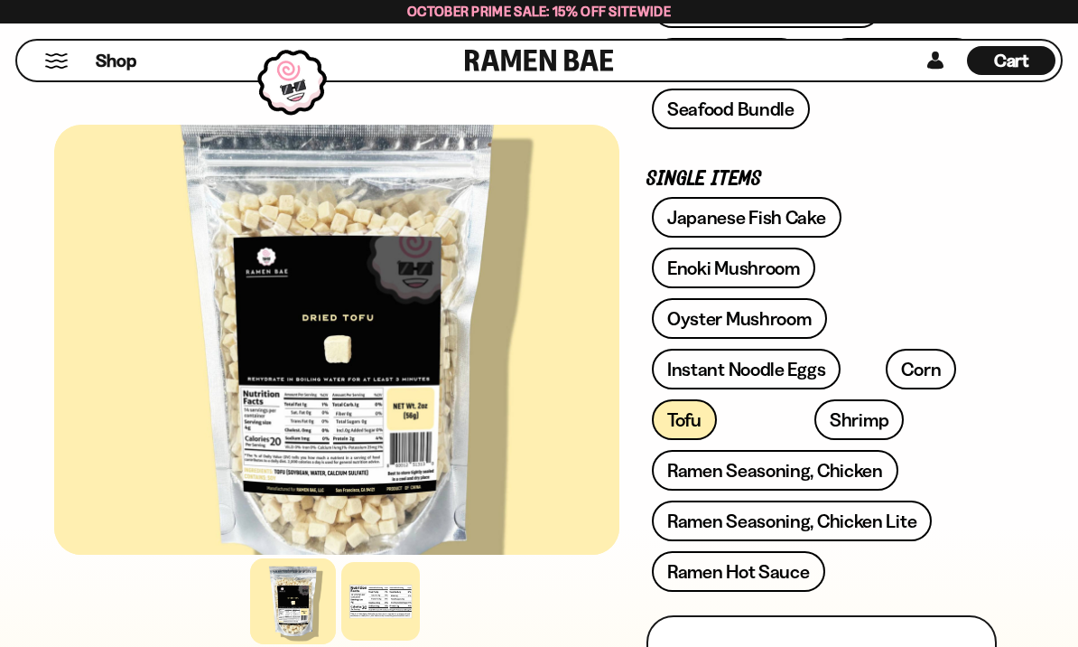
scroll to position [585, 0]
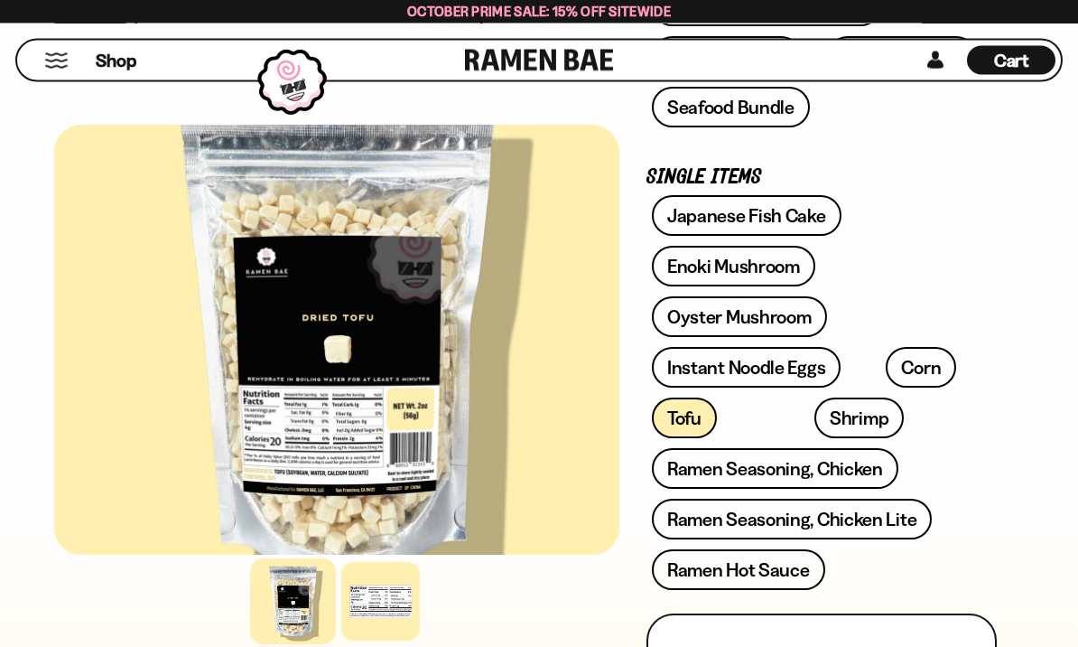
click at [771, 449] on link "Ramen Seasoning, Chicken" at bounding box center [775, 469] width 247 height 41
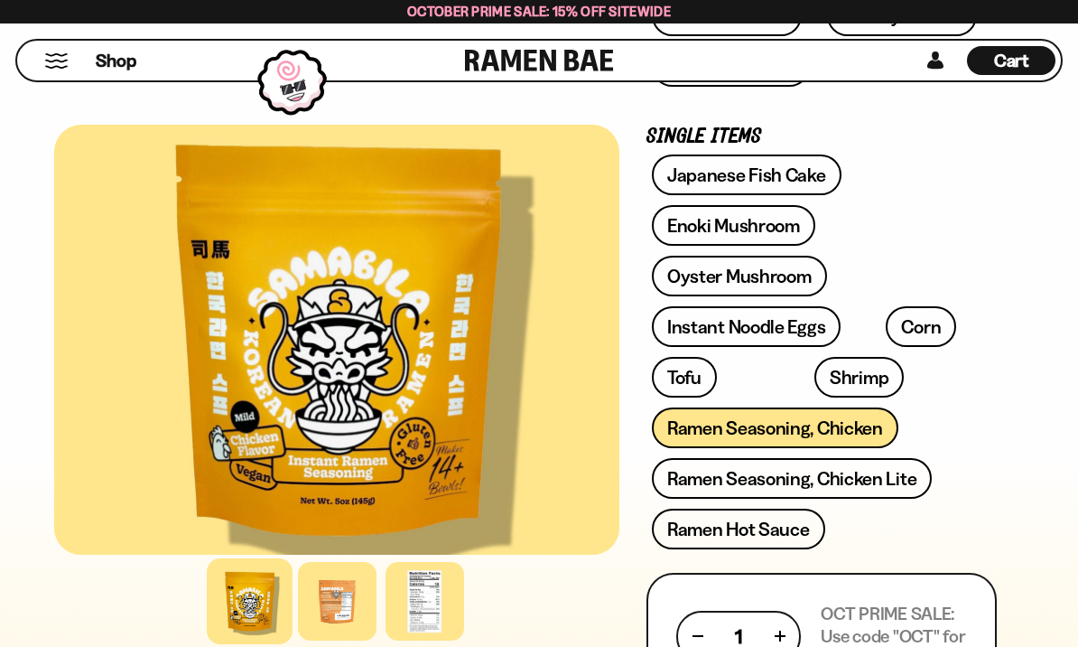
scroll to position [694, 0]
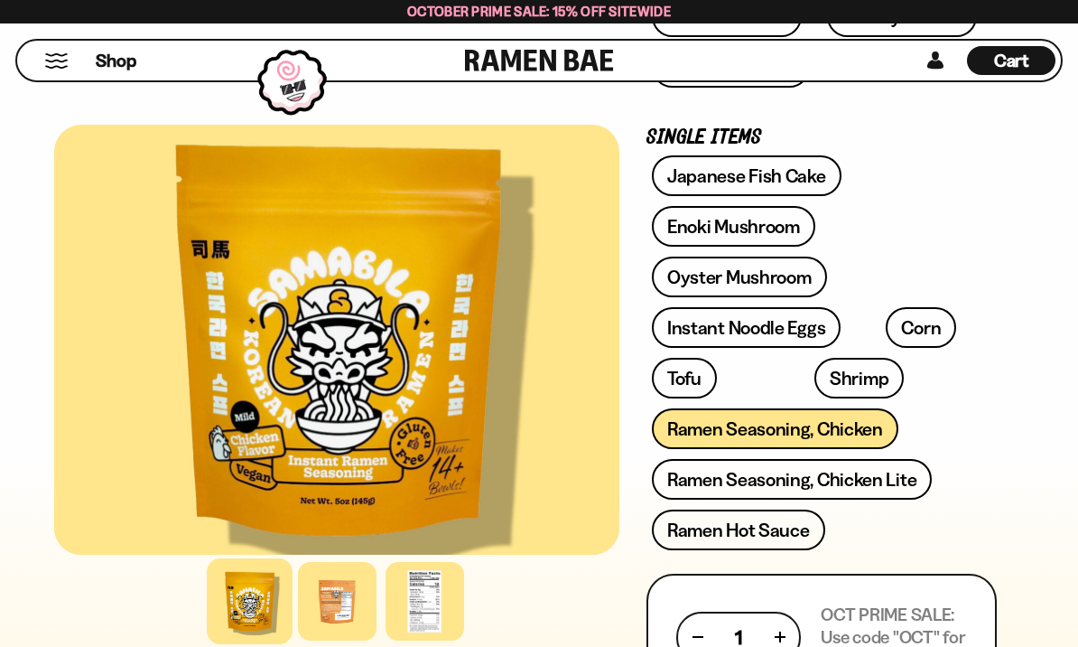
click at [815, 388] on link "Shrimp" at bounding box center [859, 378] width 89 height 41
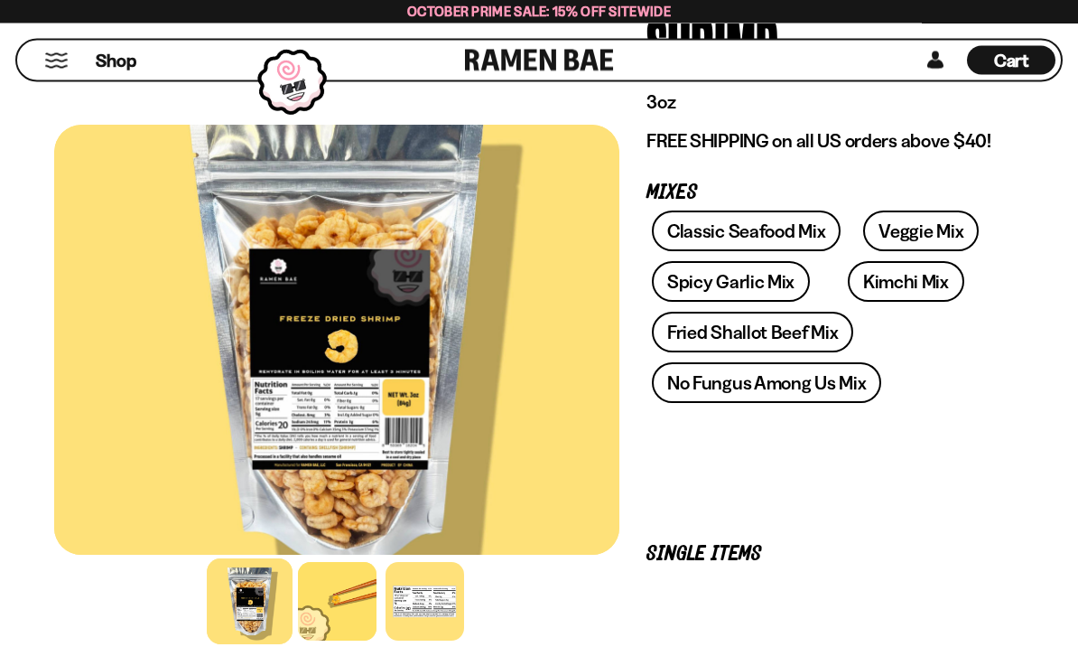
scroll to position [238, 0]
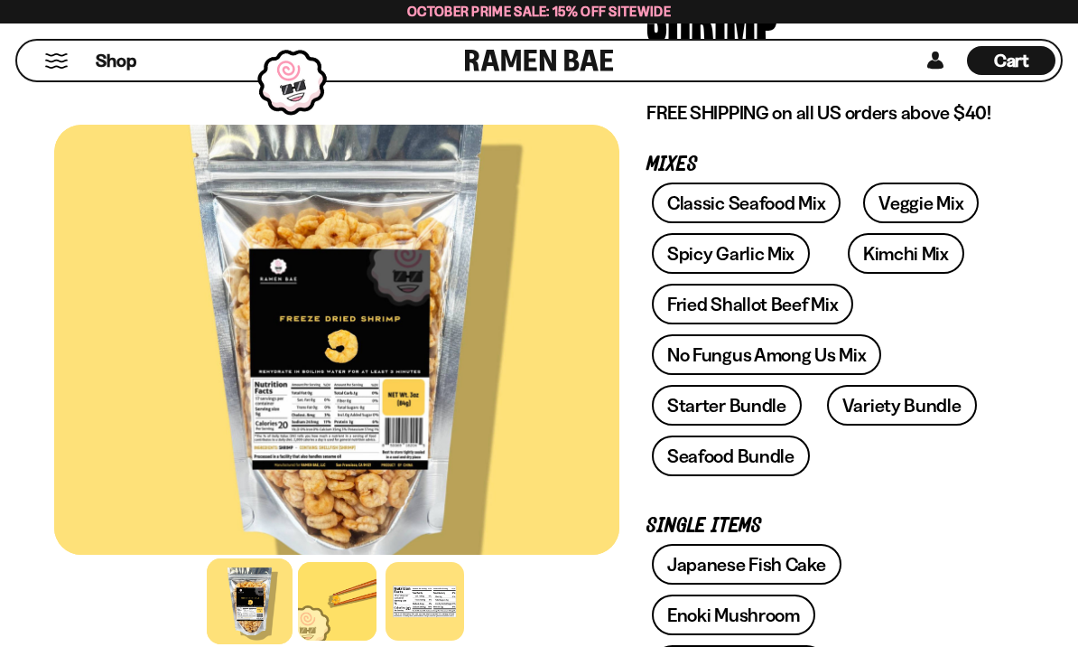
click at [429, 640] on div at bounding box center [425, 601] width 79 height 79
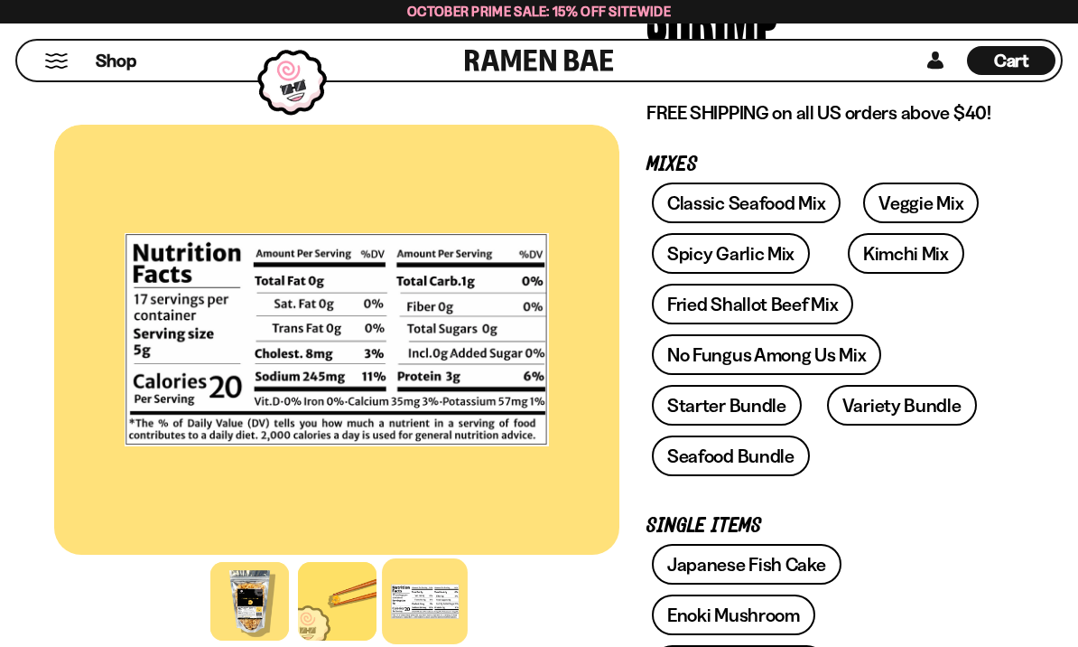
click at [322, 640] on div at bounding box center [337, 601] width 79 height 79
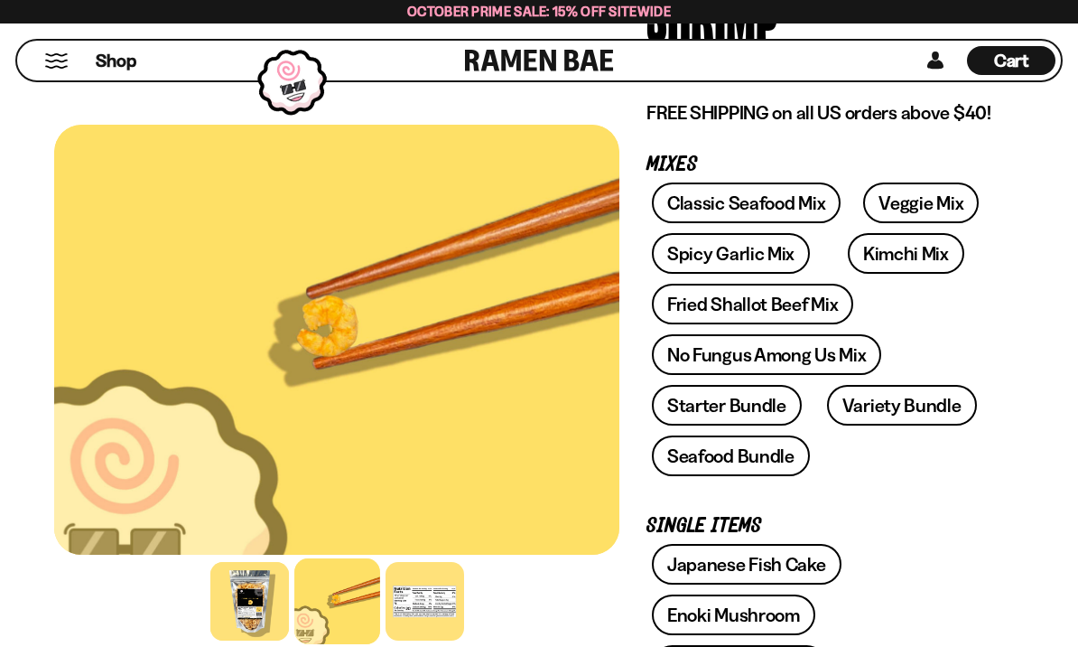
click at [406, 640] on div at bounding box center [425, 601] width 79 height 79
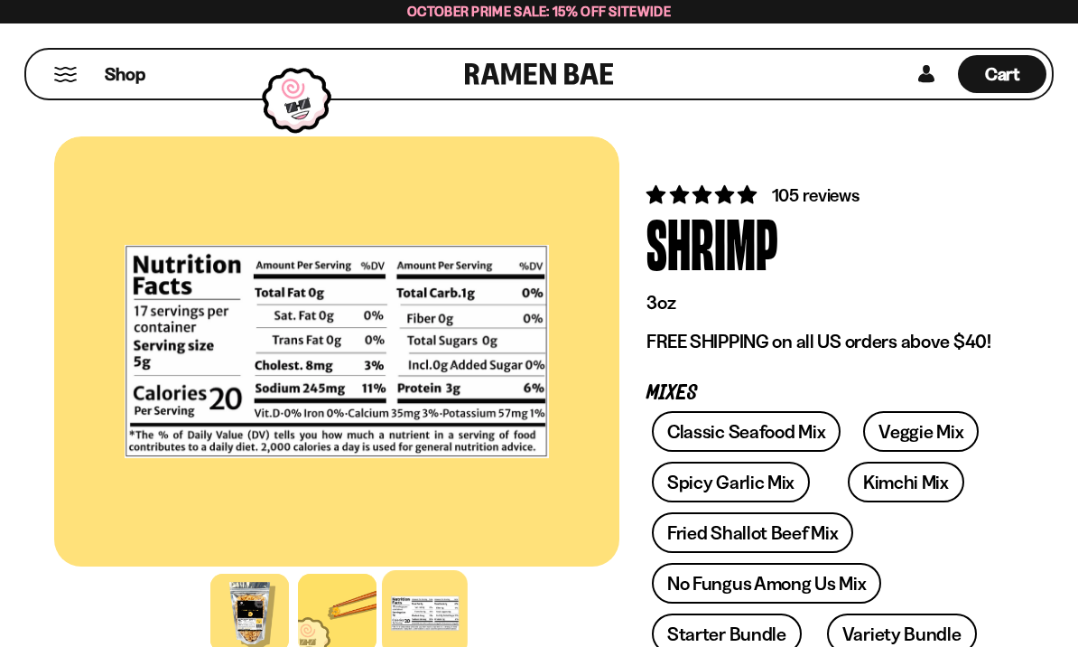
scroll to position [0, 0]
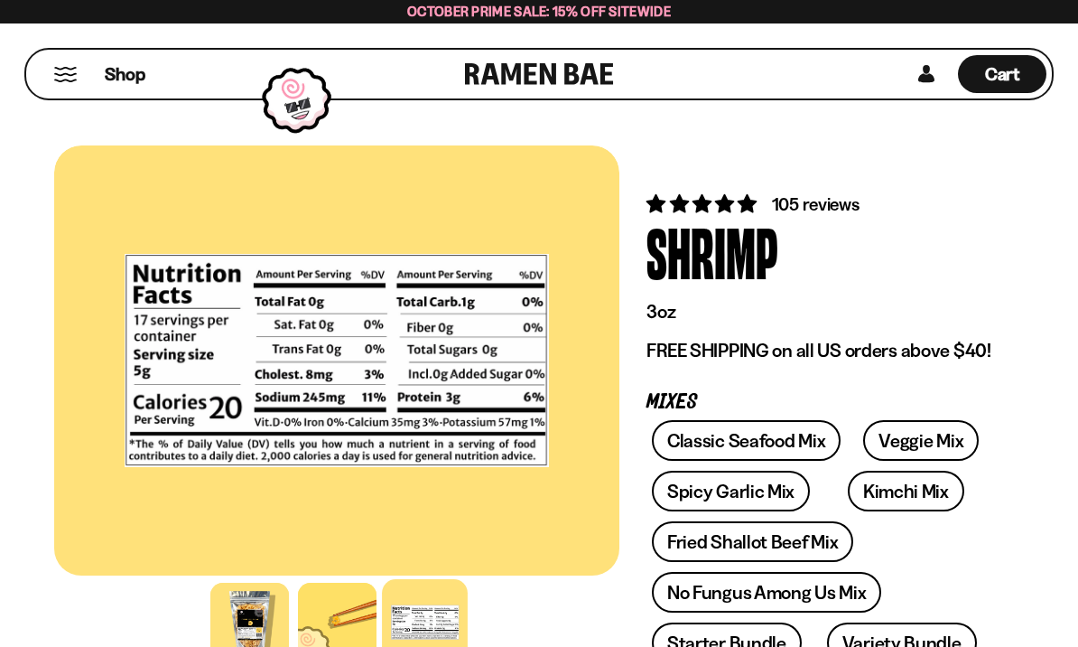
click at [1012, 77] on span "Cart" at bounding box center [1002, 74] width 35 height 22
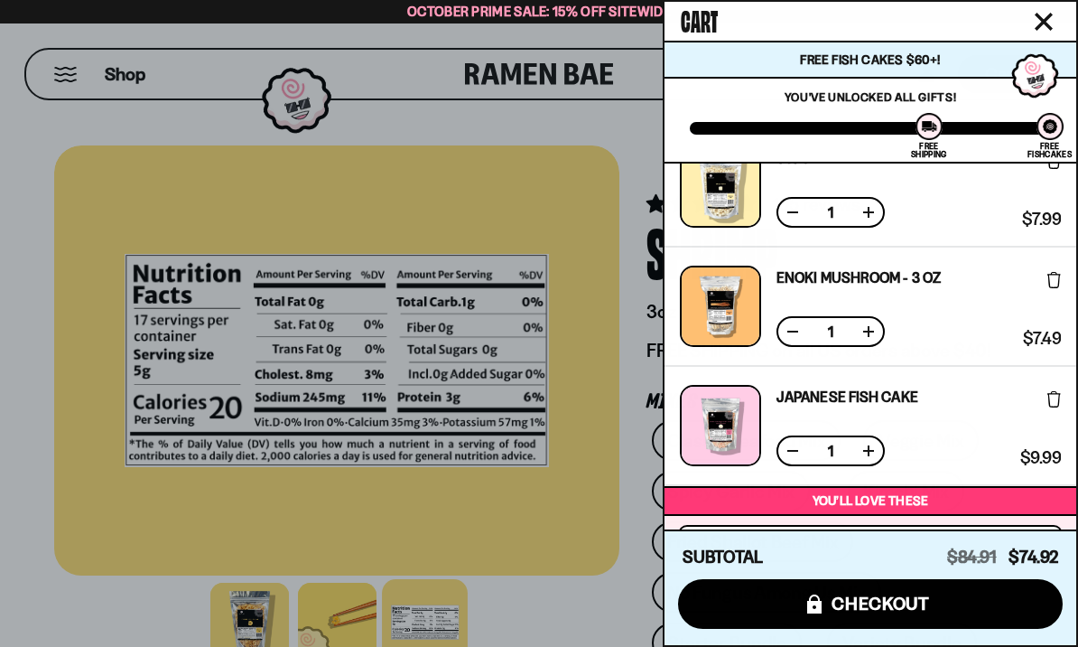
scroll to position [753, 0]
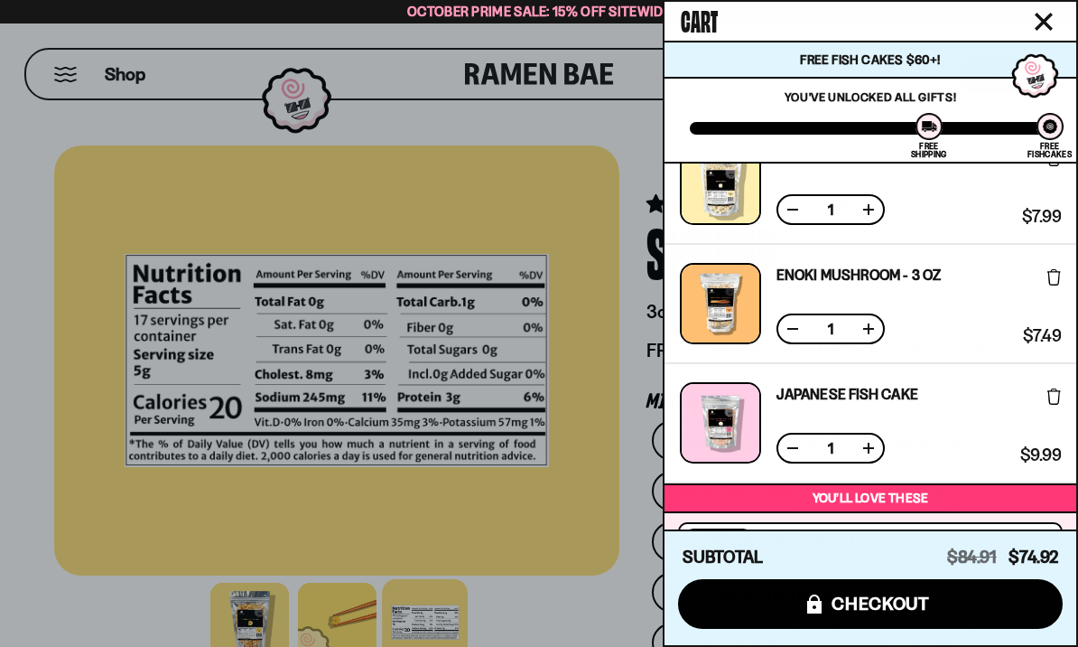
click at [1048, 284] on icon at bounding box center [1055, 277] width 14 height 16
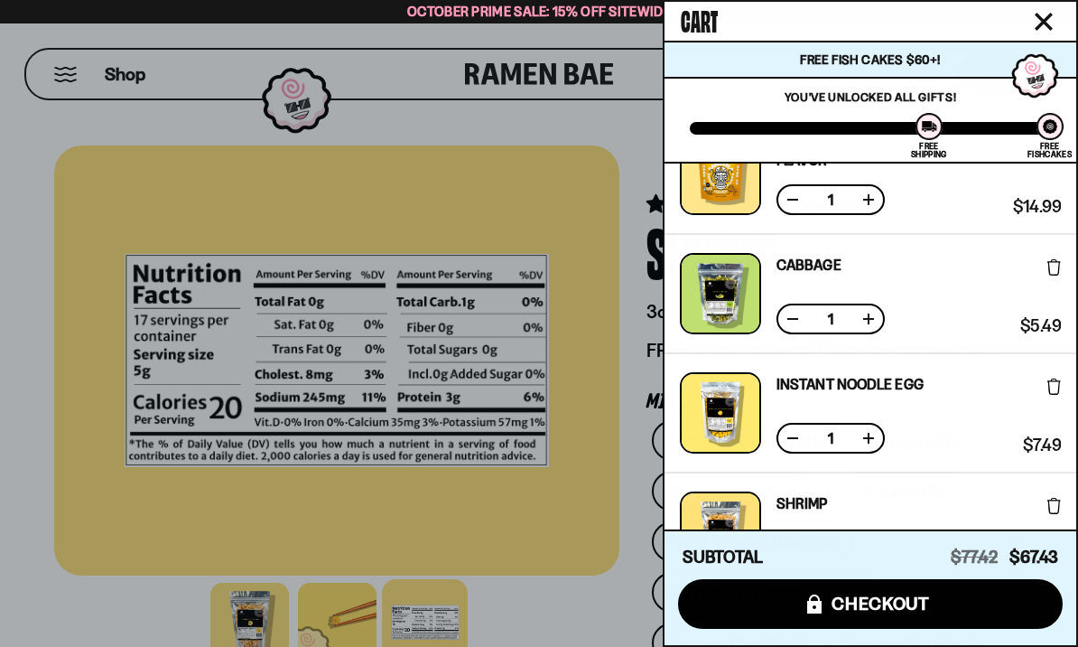
scroll to position [289, 0]
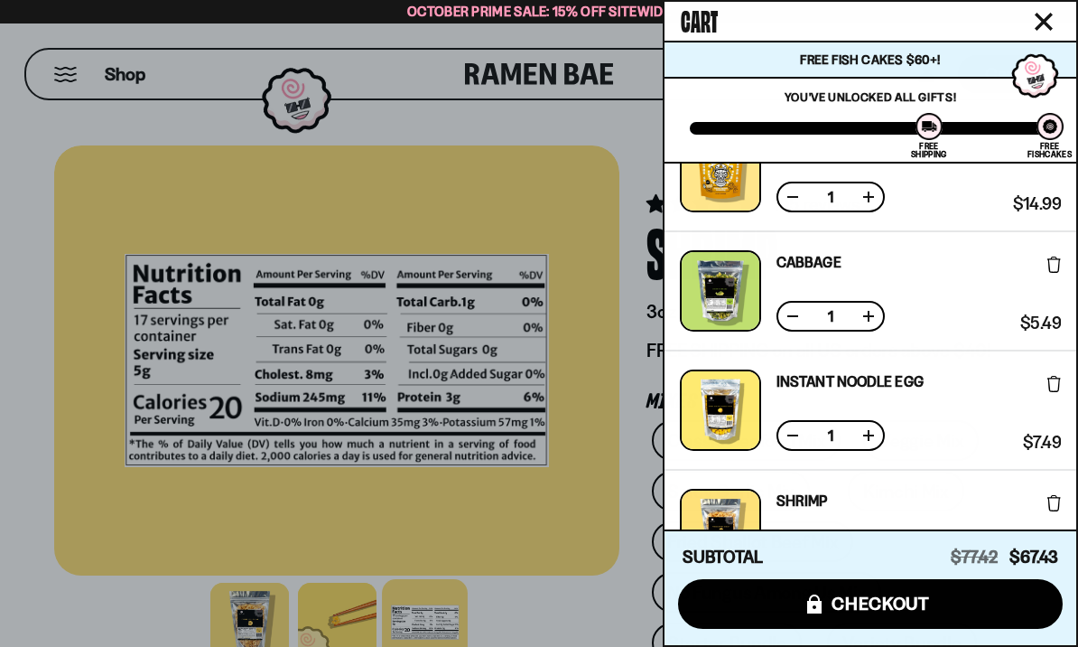
click at [730, 289] on div at bounding box center [720, 290] width 81 height 81
click at [724, 292] on div at bounding box center [720, 290] width 81 height 81
click at [816, 255] on link "Cabbage" at bounding box center [809, 262] width 65 height 14
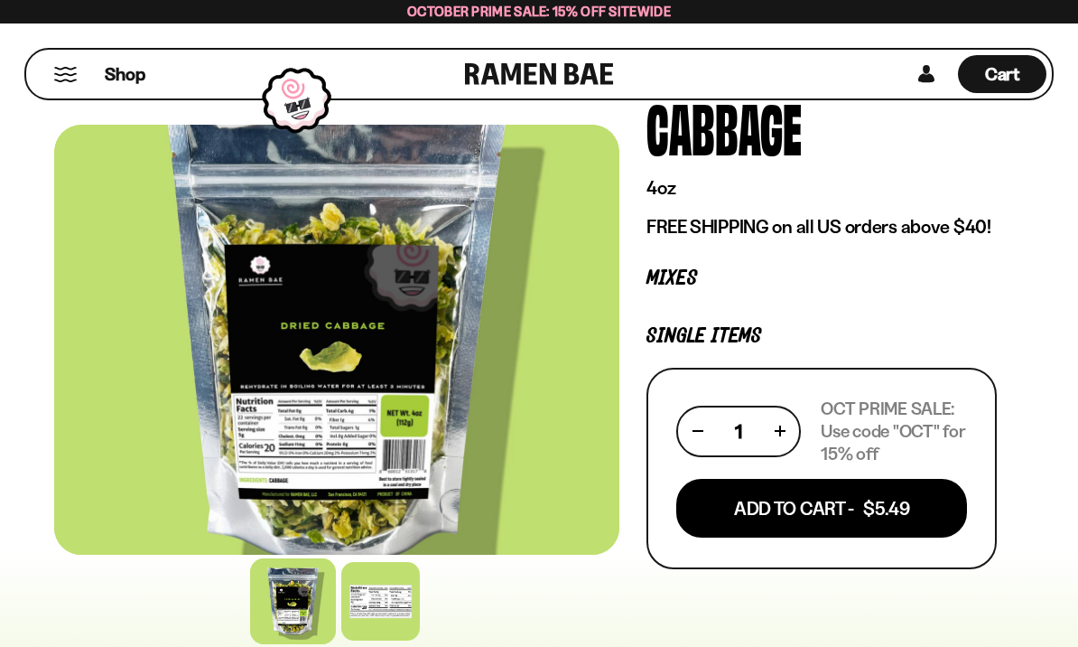
scroll to position [118, 0]
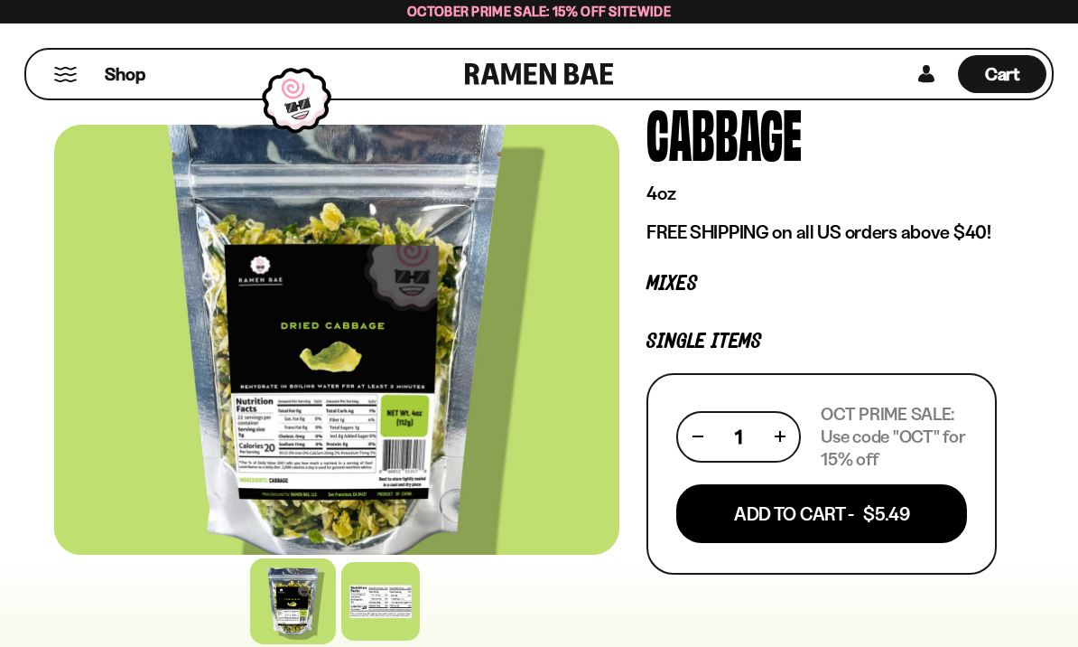
click at [368, 640] on div at bounding box center [380, 601] width 79 height 79
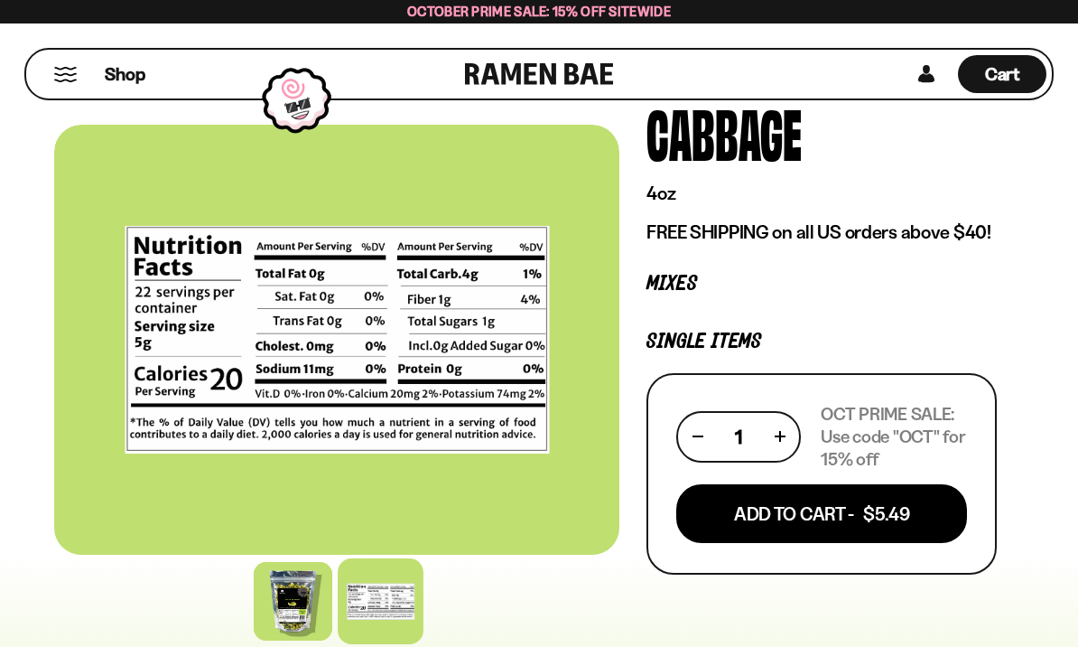
click at [275, 640] on div at bounding box center [293, 601] width 79 height 79
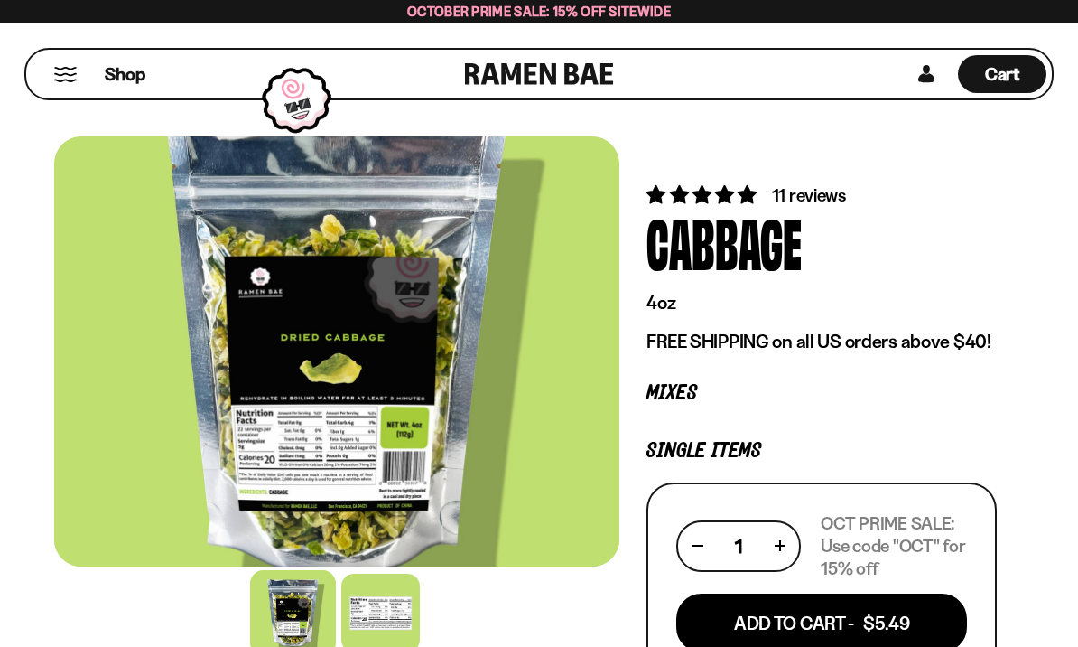
scroll to position [0, 0]
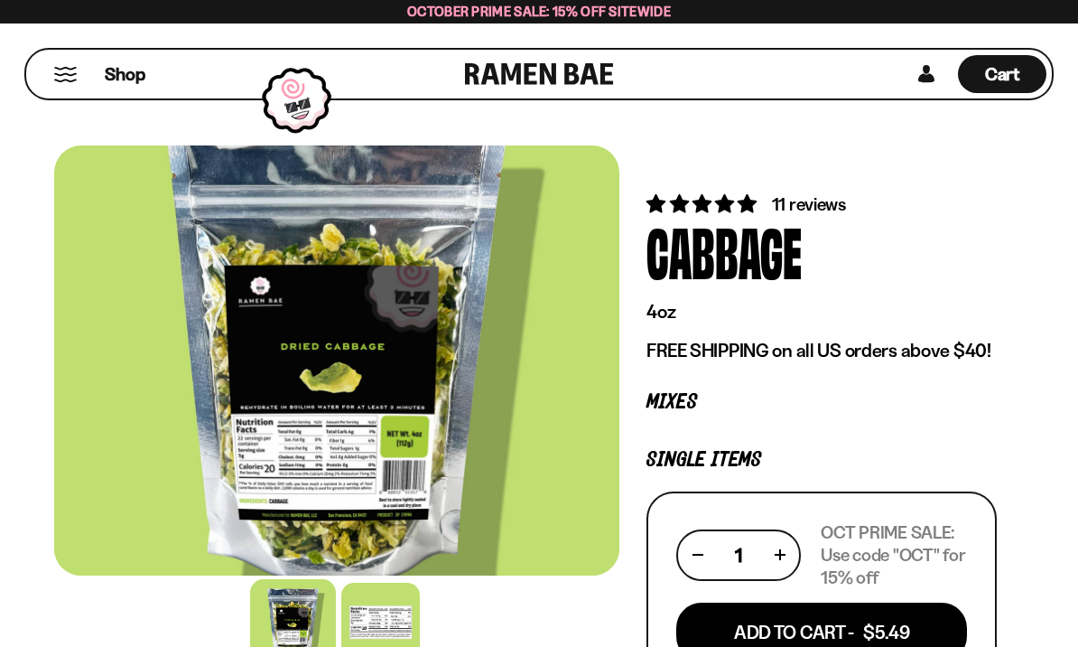
click at [1009, 63] on span "Cart" at bounding box center [1002, 74] width 35 height 22
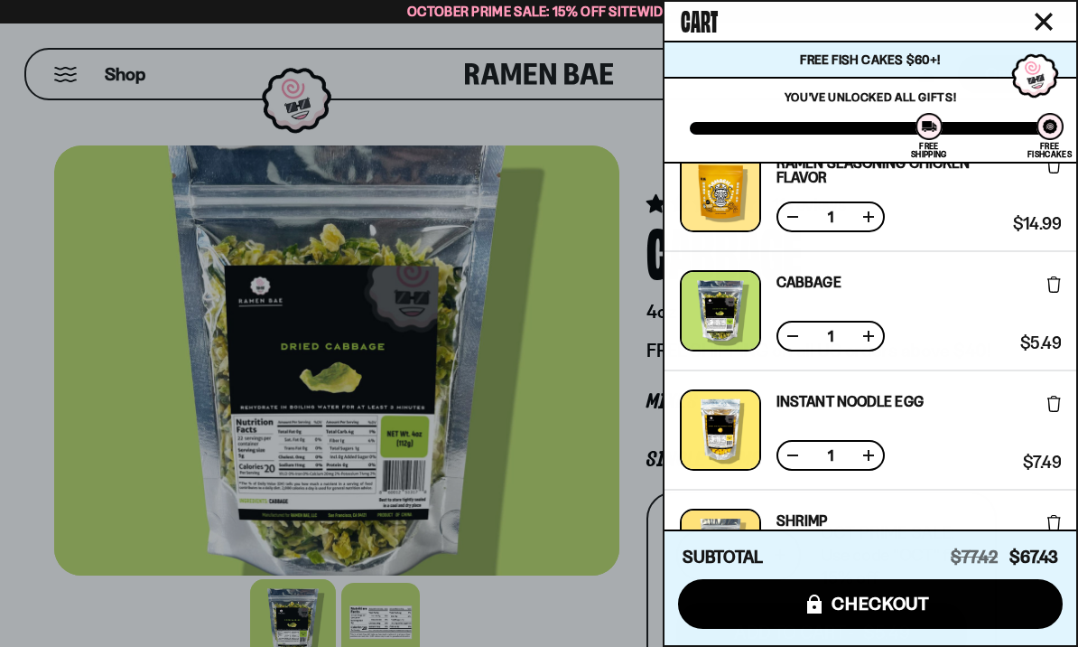
scroll to position [273, 0]
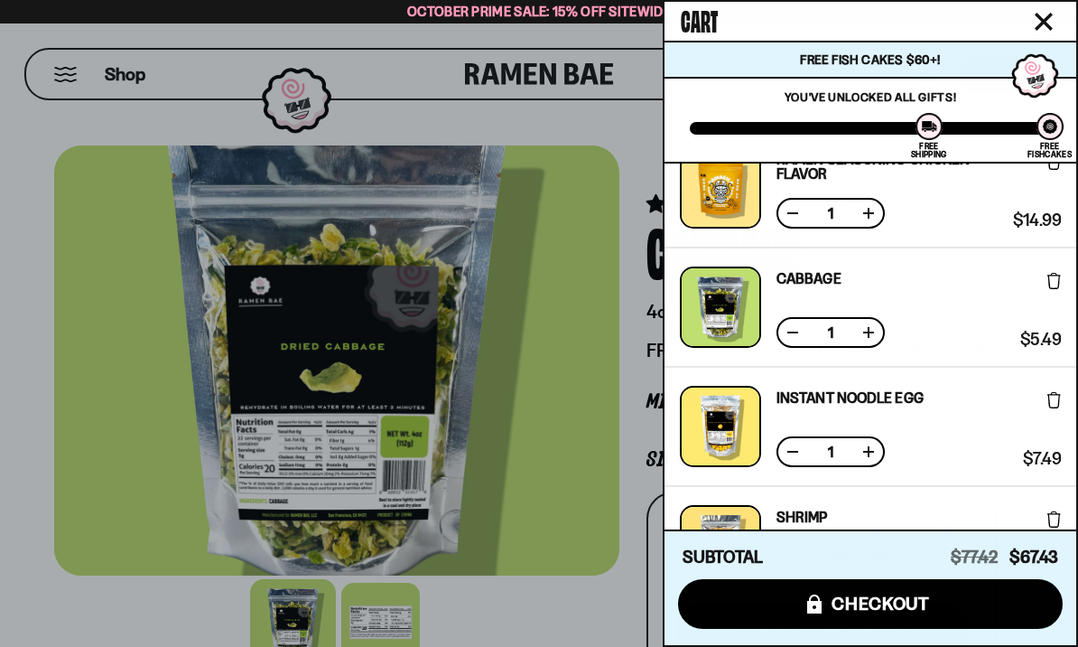
click at [1048, 396] on icon at bounding box center [1055, 400] width 14 height 16
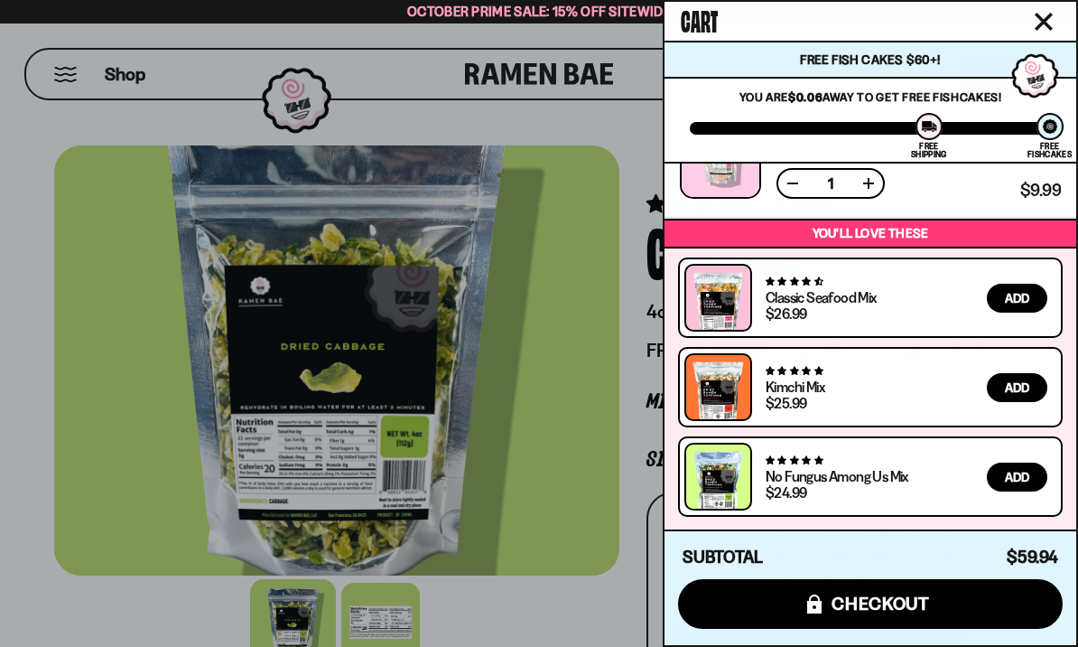
scroll to position [660, 0]
click at [1010, 608] on button "icons8-lock checkout" at bounding box center [870, 604] width 385 height 50
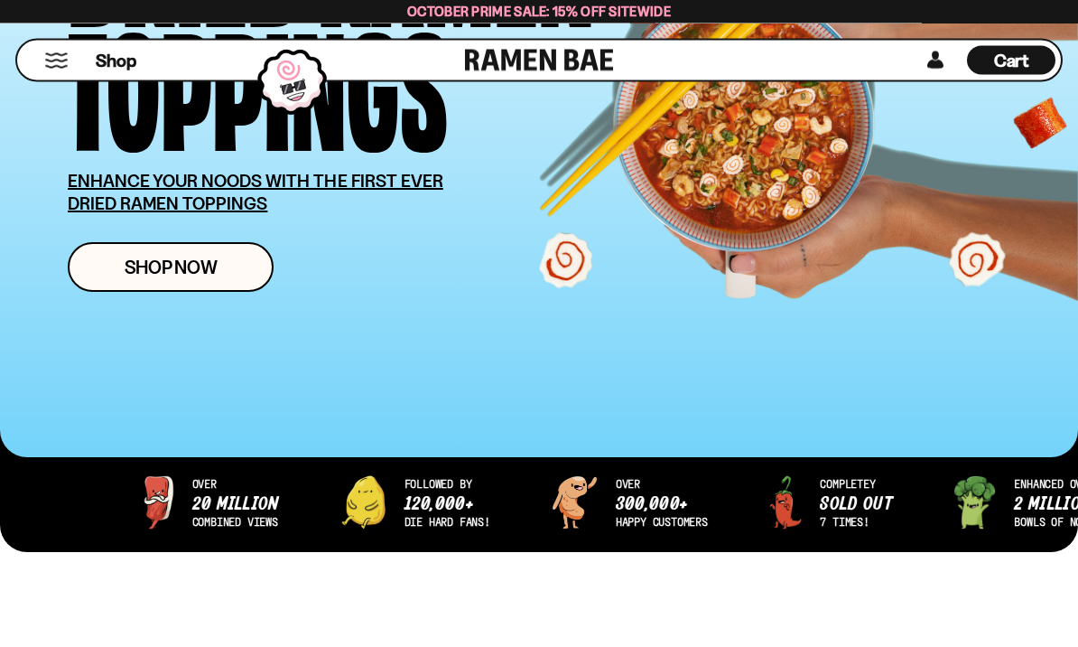
scroll to position [318, 0]
click at [233, 258] on link "Shop Now" at bounding box center [171, 267] width 206 height 50
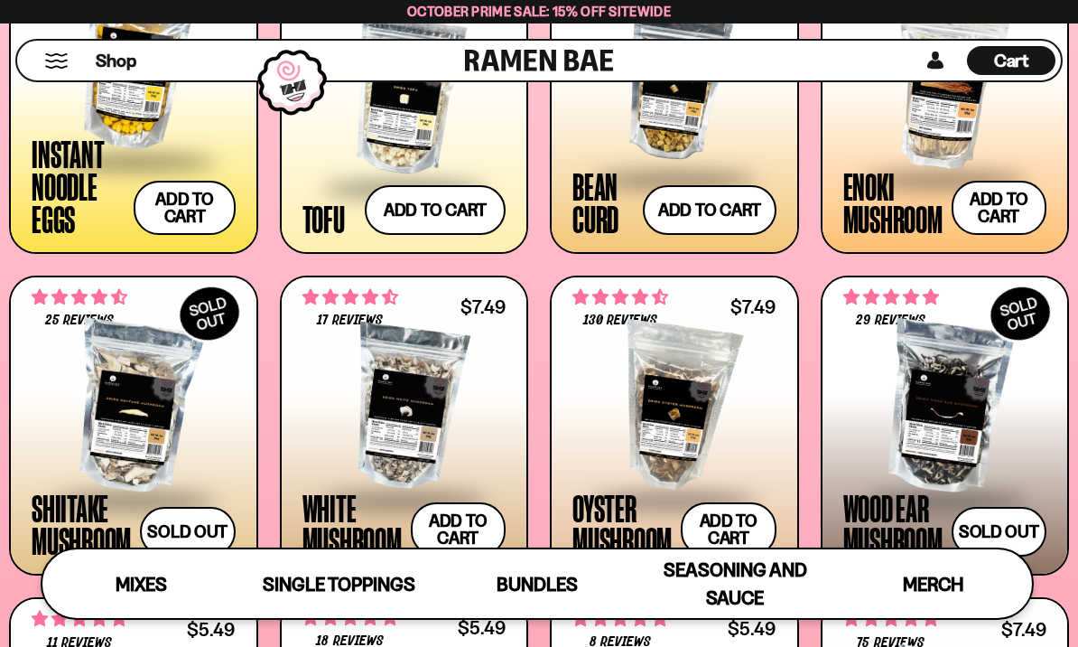
scroll to position [1885, 0]
click at [877, 210] on span at bounding box center [946, 180] width 204 height 63
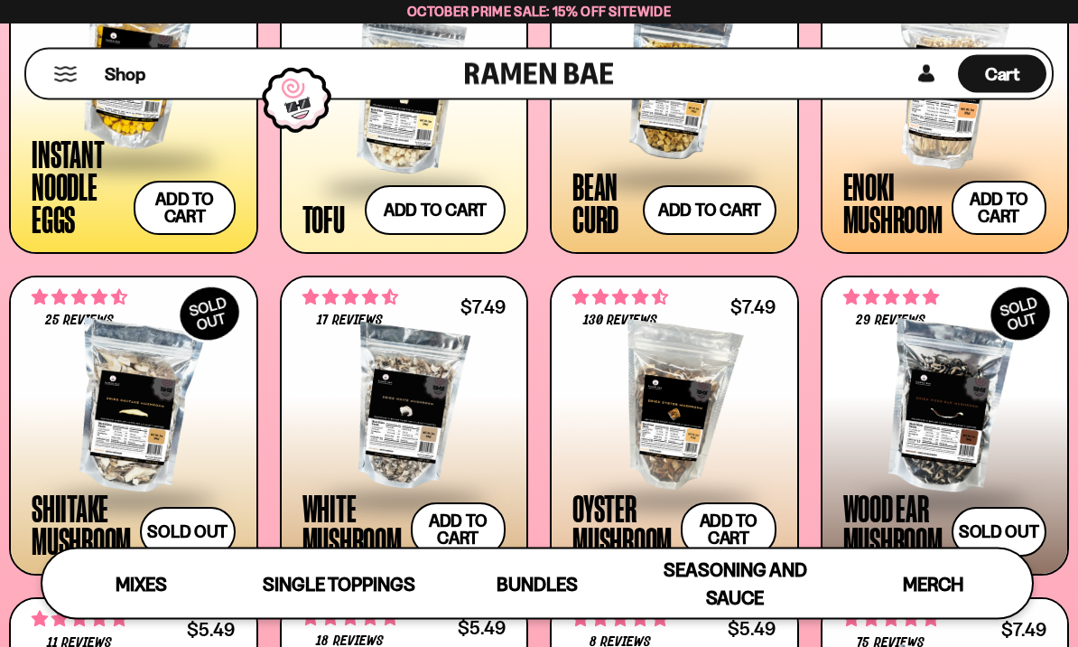
scroll to position [1948, 0]
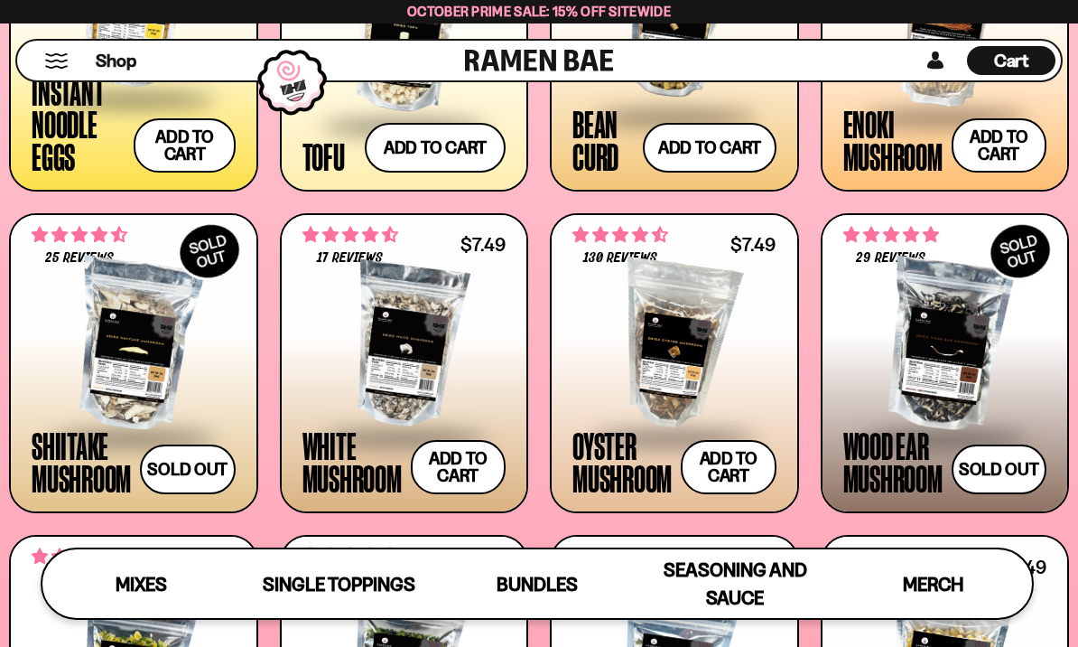
click at [357, 323] on div at bounding box center [405, 345] width 204 height 181
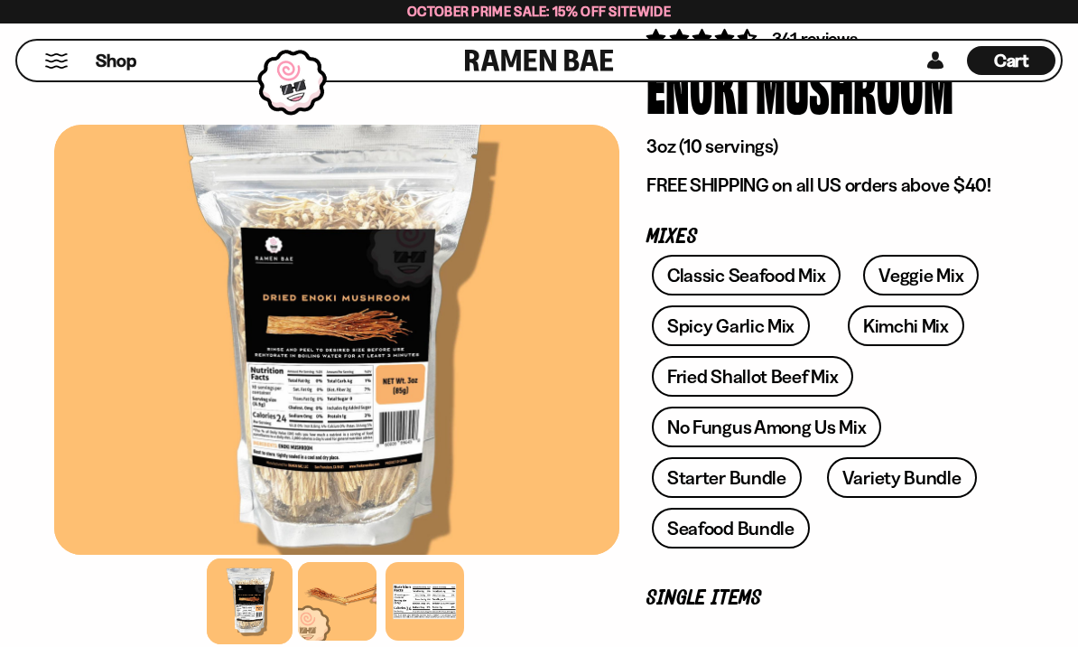
scroll to position [166, 0]
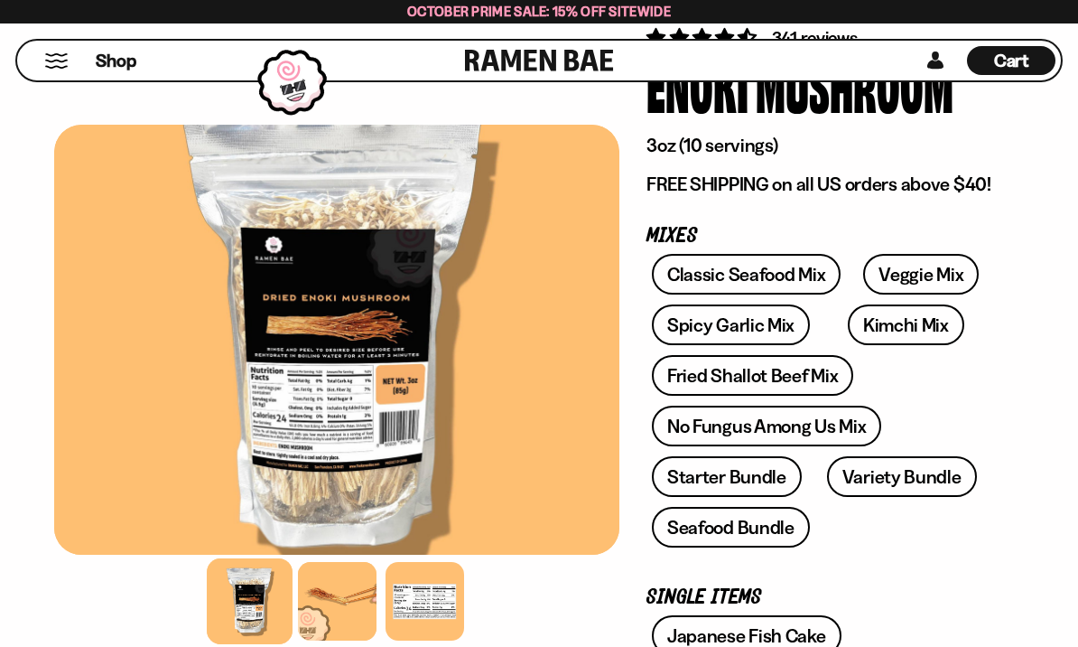
click at [322, 640] on div at bounding box center [337, 601] width 79 height 79
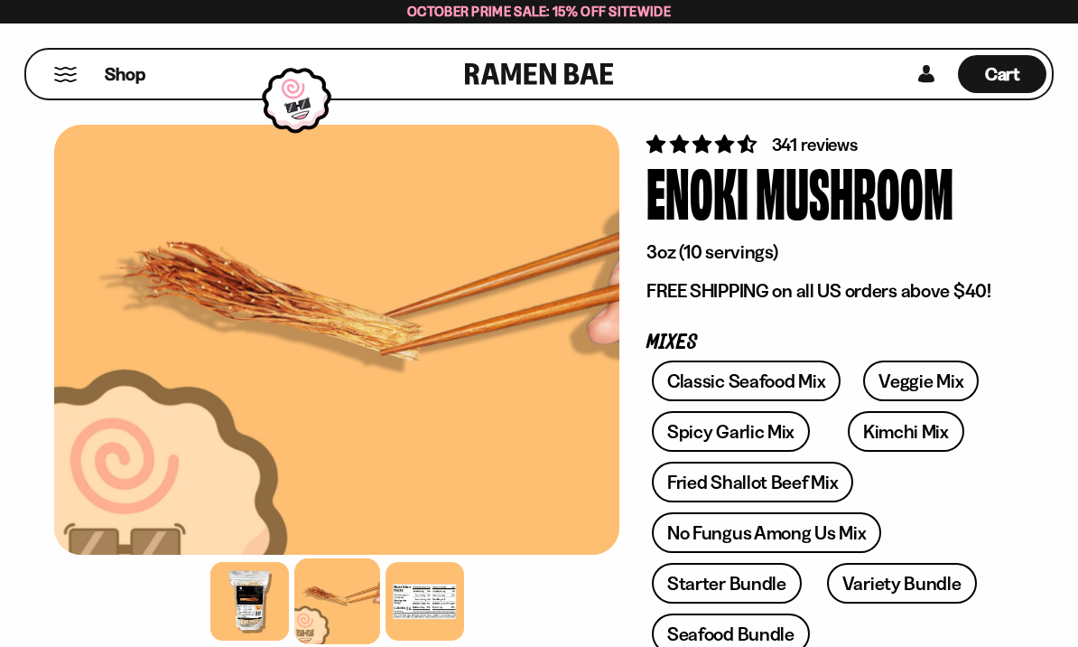
scroll to position [0, 0]
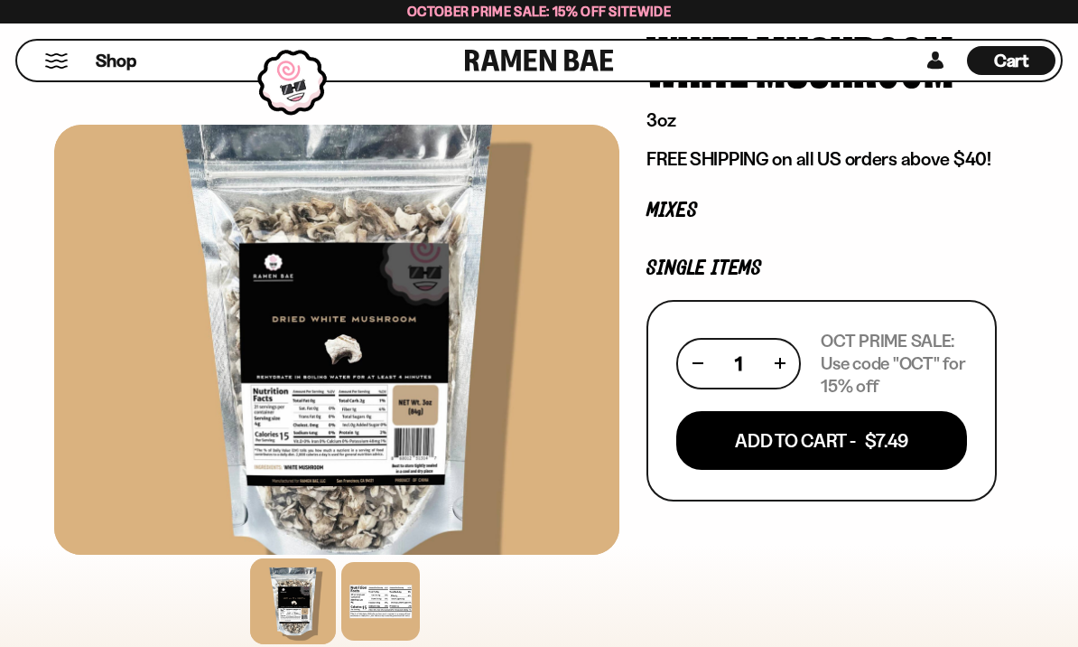
scroll to position [193, 0]
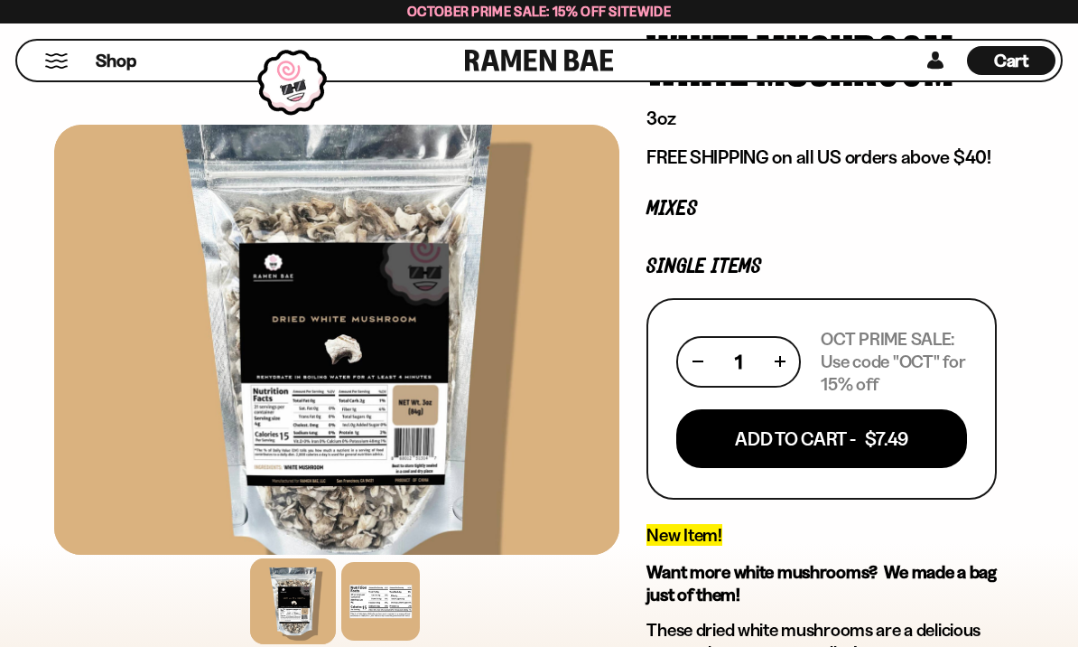
click at [378, 640] on div at bounding box center [380, 601] width 79 height 79
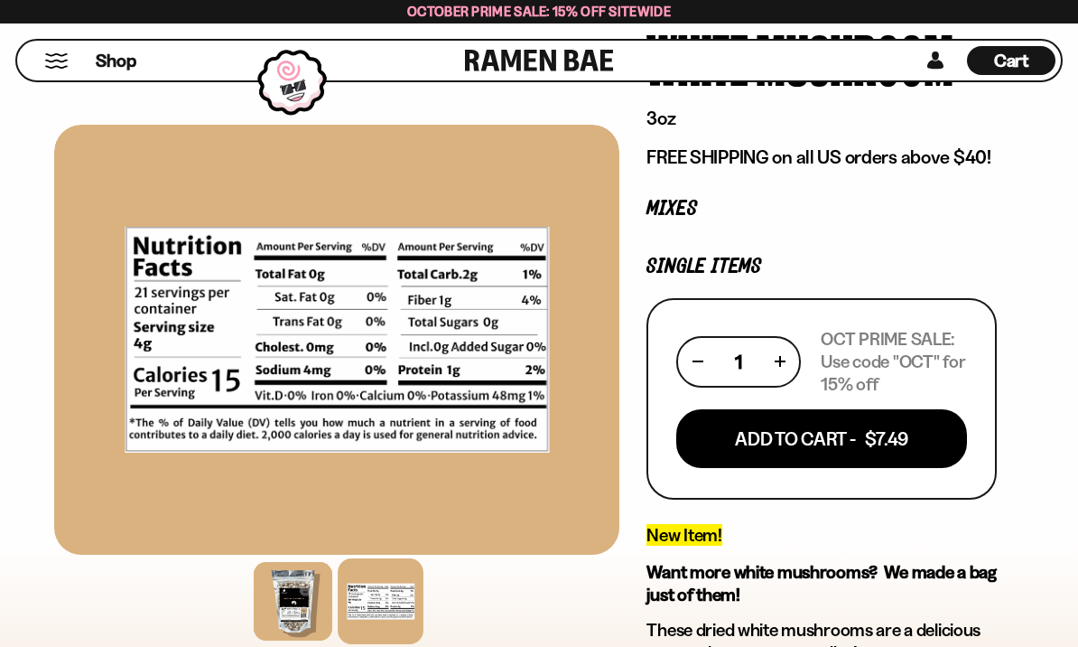
click at [265, 640] on div at bounding box center [293, 601] width 79 height 79
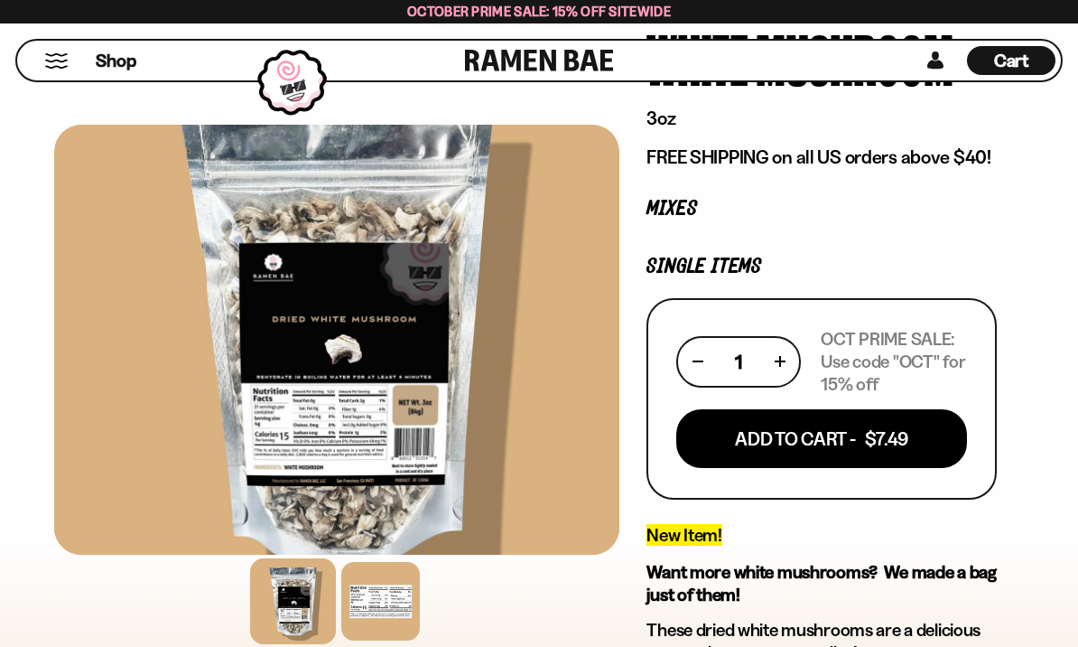
click at [905, 442] on button "Add To Cart - $7.49" at bounding box center [821, 438] width 291 height 59
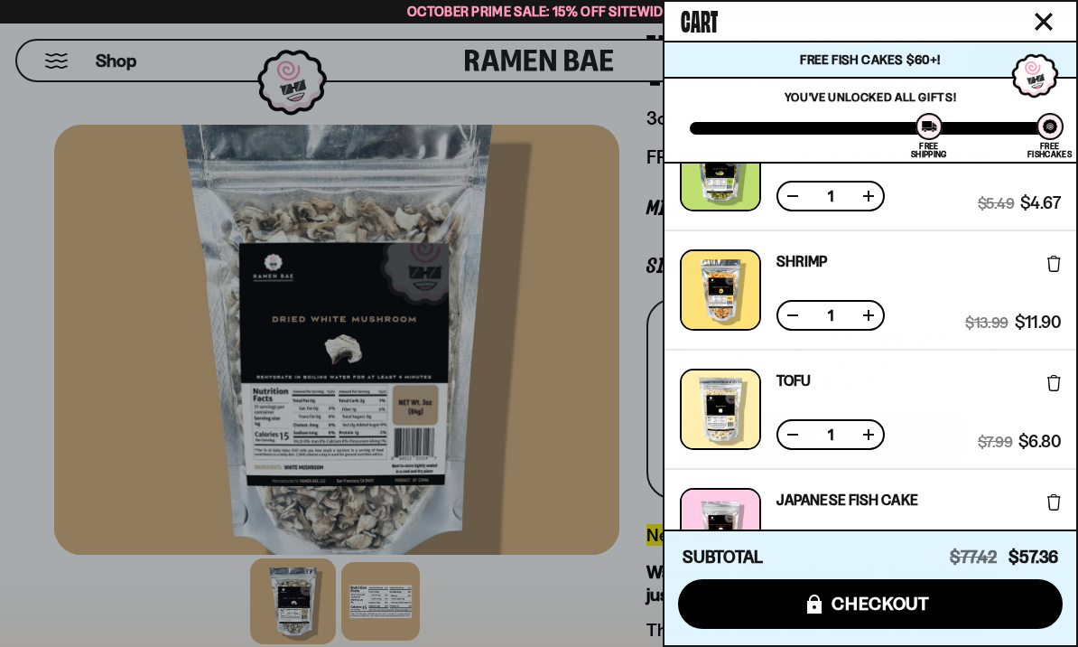
scroll to position [526, 0]
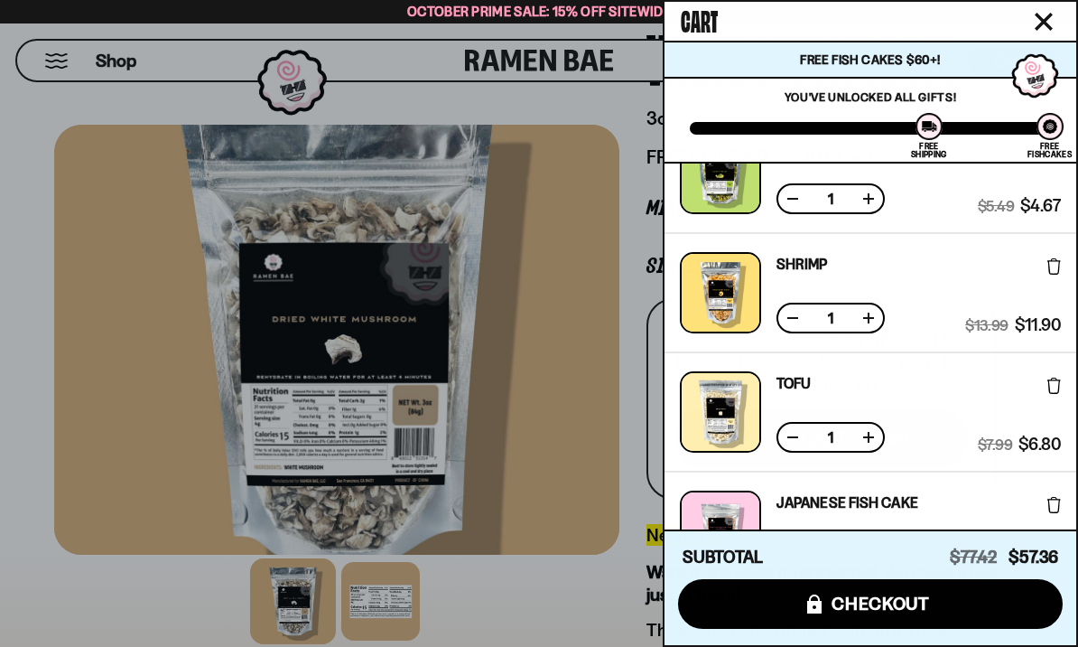
click at [890, 613] on span "checkout" at bounding box center [881, 603] width 98 height 20
